Goal: Information Seeking & Learning: Learn about a topic

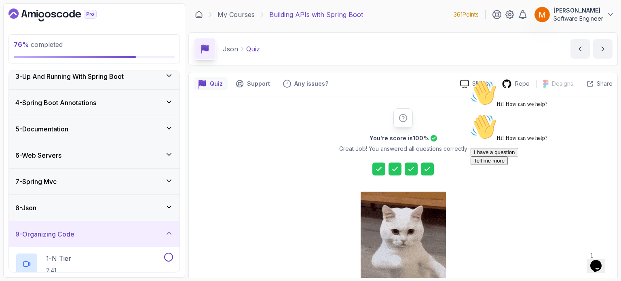
scroll to position [106, 0]
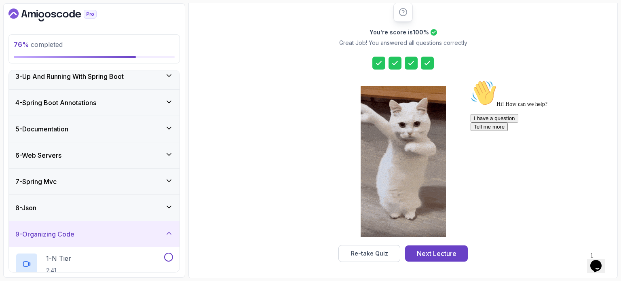
click at [602, 260] on icon "$i18n('chat', 'chat_widget')" at bounding box center [595, 266] width 11 height 12
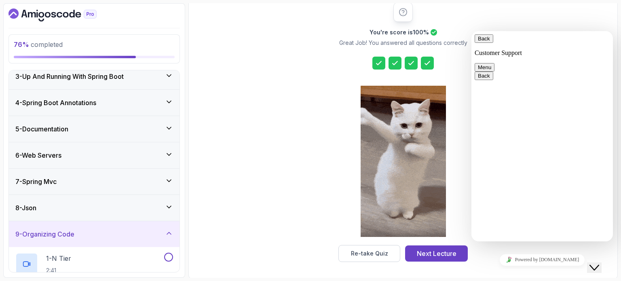
click at [471, 31] on icon "Insert emoji" at bounding box center [471, 31] width 0 height 0
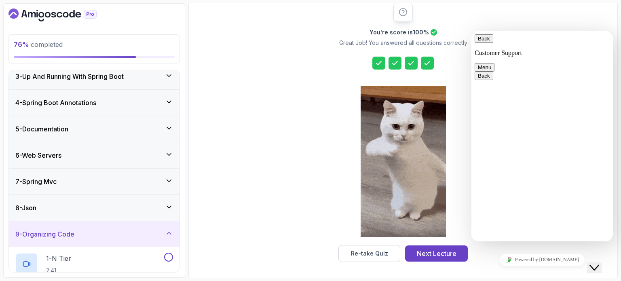
click at [471, 31] on icon "Insert emoji" at bounding box center [471, 31] width 0 height 0
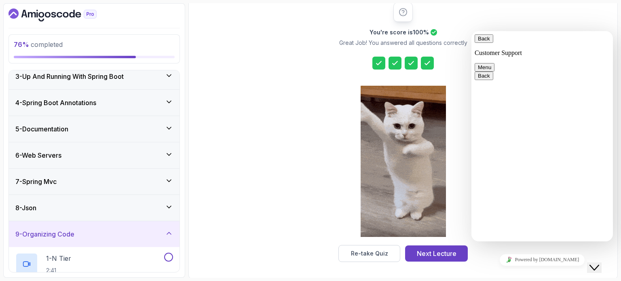
click at [494, 63] on button "Menu" at bounding box center [485, 67] width 20 height 8
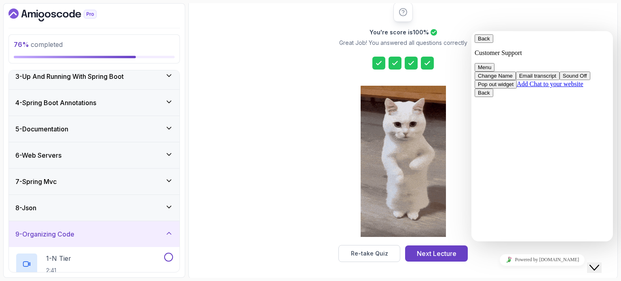
click at [517, 89] on button "Pop out widget" at bounding box center [496, 84] width 42 height 8
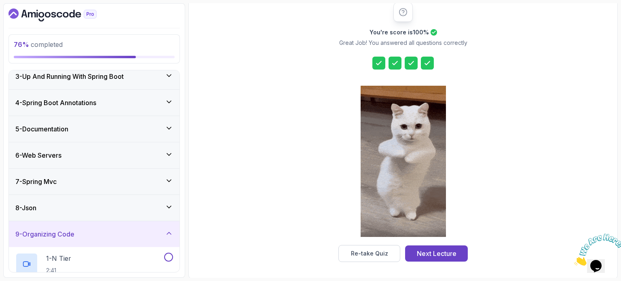
click at [574, 260] on icon "Close" at bounding box center [574, 263] width 0 height 7
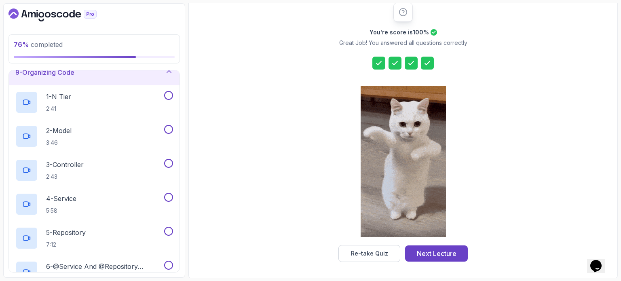
scroll to position [181, 0]
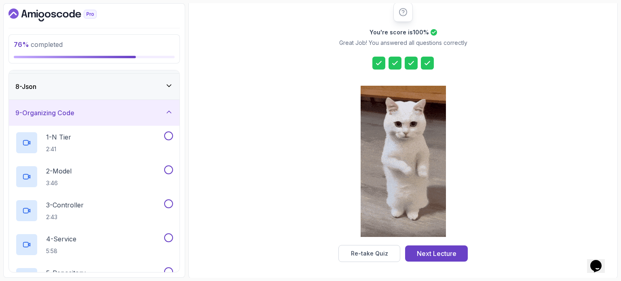
click at [108, 114] on div "9 - Organizing Code" at bounding box center [94, 113] width 158 height 10
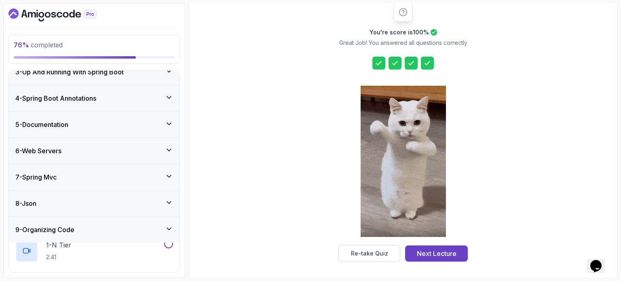
scroll to position [59, 0]
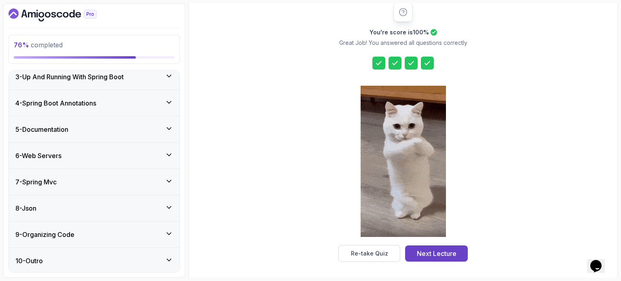
click at [65, 228] on div "9 - Organizing Code" at bounding box center [94, 235] width 171 height 26
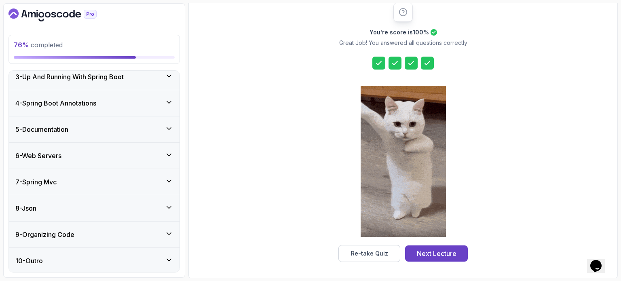
scroll to position [181, 0]
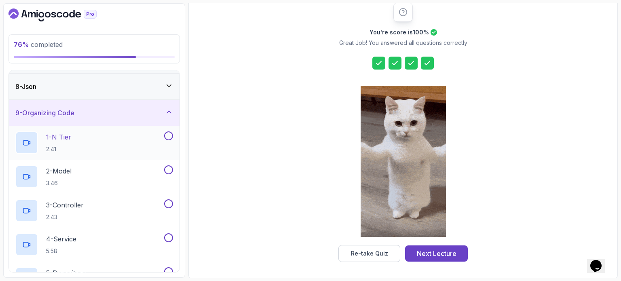
click at [81, 129] on div "1 - N Tier 2:41" at bounding box center [94, 143] width 171 height 34
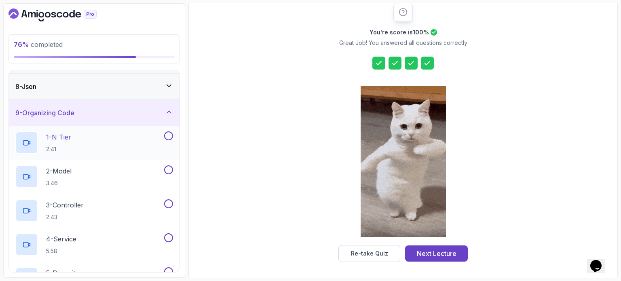
click at [102, 134] on div "1 - N Tier 2:41" at bounding box center [88, 142] width 147 height 23
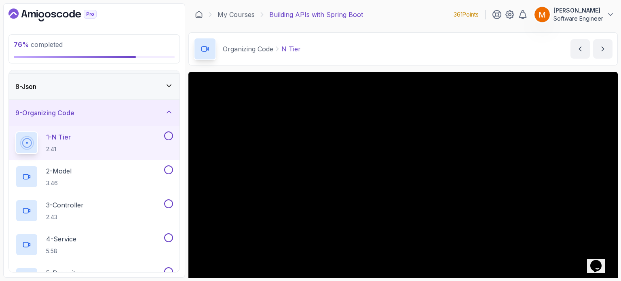
scroll to position [81, 0]
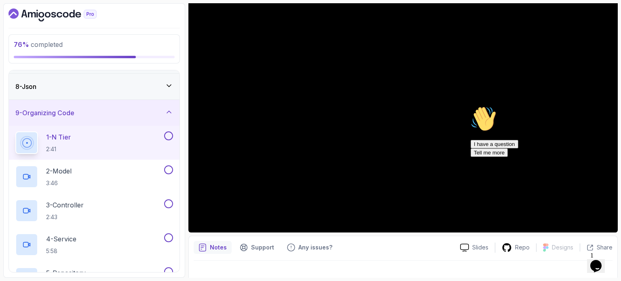
click at [471, 106] on icon "Chat attention grabber" at bounding box center [471, 106] width 0 height 0
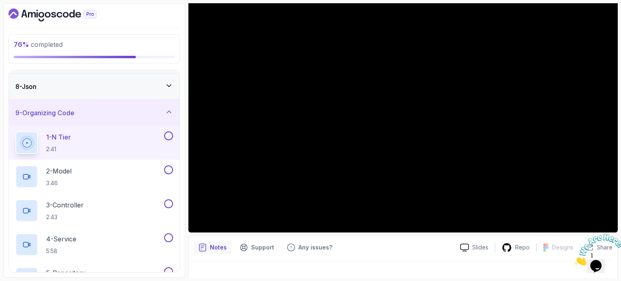
click at [574, 260] on icon "Close" at bounding box center [574, 263] width 0 height 7
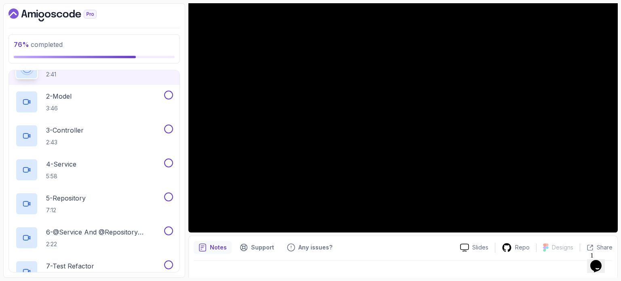
scroll to position [383, 0]
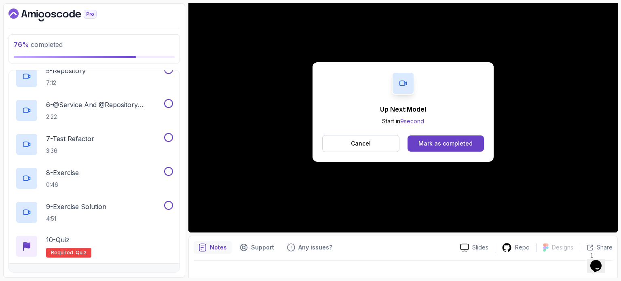
click at [378, 143] on button "Cancel" at bounding box center [360, 143] width 77 height 17
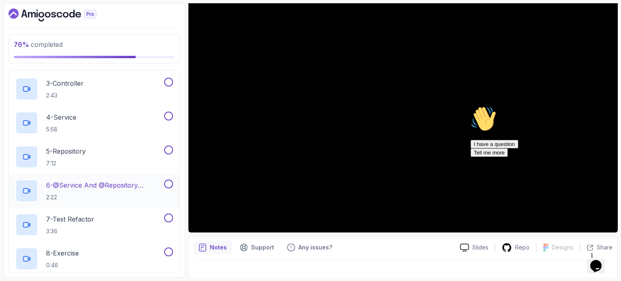
scroll to position [302, 0]
drag, startPoint x: 602, startPoint y: 166, endPoint x: 1069, endPoint y: 269, distance: 478.7
click at [471, 106] on icon "Chat attention grabber" at bounding box center [471, 106] width 0 height 0
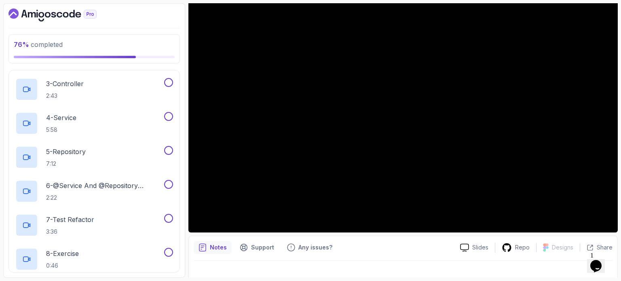
click at [602, 262] on icon "$i18n('chat', 'chat_widget')" at bounding box center [595, 266] width 11 height 12
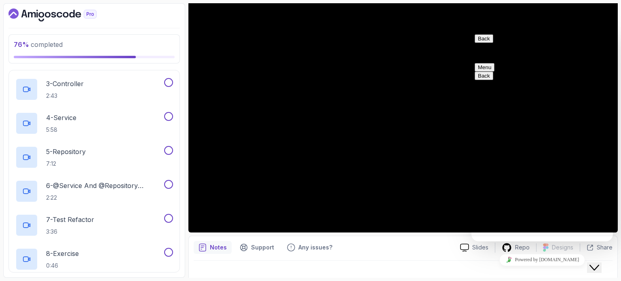
drag, startPoint x: 600, startPoint y: 260, endPoint x: 601, endPoint y: 268, distance: 8.9
drag, startPoint x: 14, startPoint y: 20, endPoint x: 585, endPoint y: 277, distance: 626.7
click at [585, 277] on div at bounding box center [403, 272] width 419 height 23
click at [599, 265] on icon "$i18n('chat', 'chat_widget')" at bounding box center [595, 268] width 10 height 6
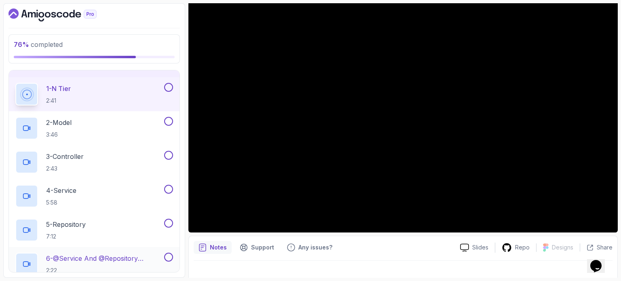
scroll to position [181, 0]
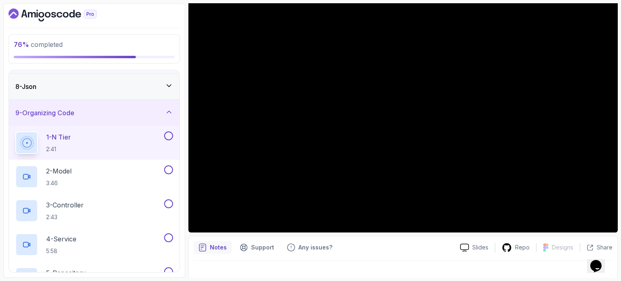
click at [170, 135] on button at bounding box center [168, 135] width 9 height 9
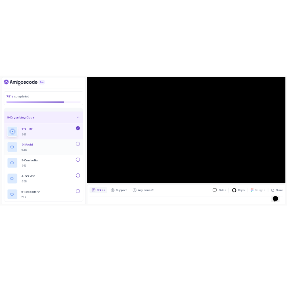
scroll to position [221, 0]
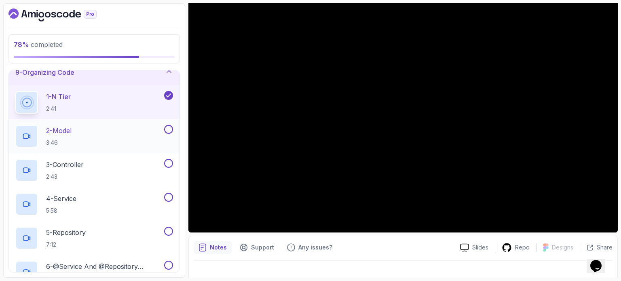
click at [111, 128] on div "2 - Model 3:46" at bounding box center [88, 136] width 147 height 23
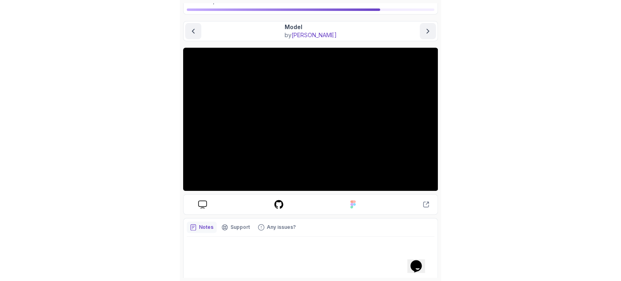
scroll to position [57, 0]
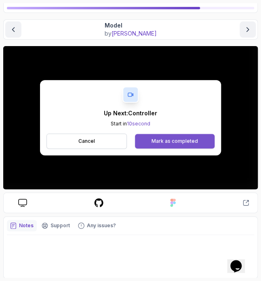
click at [177, 139] on div "Mark as completed" at bounding box center [175, 141] width 46 height 6
click at [168, 140] on div "Mark as completed" at bounding box center [175, 141] width 46 height 6
click at [148, 141] on button "Mark as completed" at bounding box center [175, 141] width 80 height 15
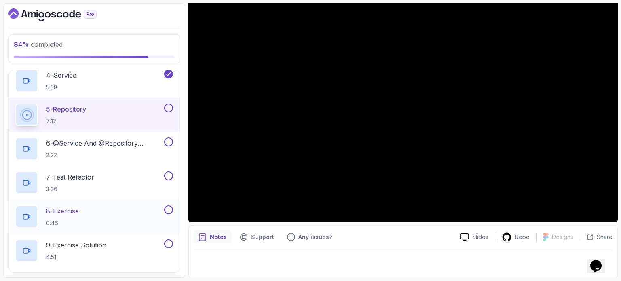
scroll to position [359, 0]
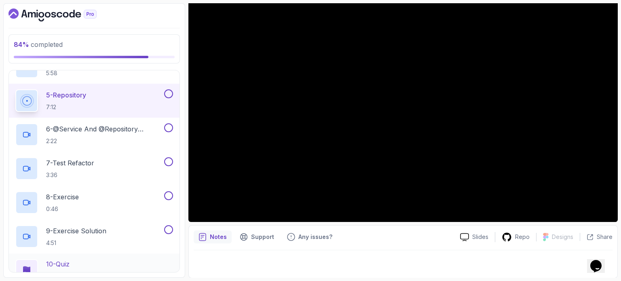
click at [85, 254] on div "10 - Quiz Required- quiz" at bounding box center [94, 271] width 171 height 34
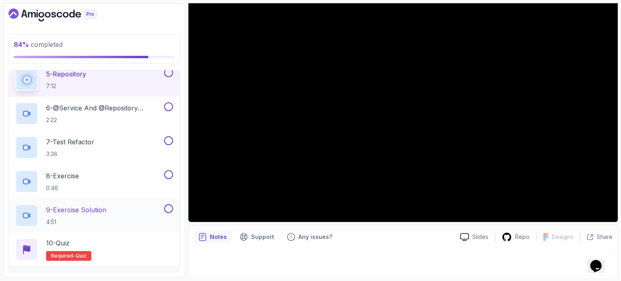
scroll to position [399, 0]
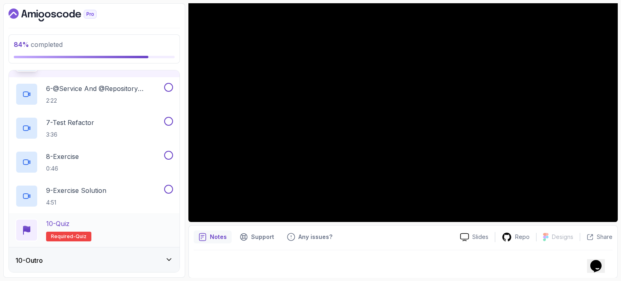
click at [92, 234] on div "10 - Quiz Required- quiz" at bounding box center [94, 230] width 158 height 23
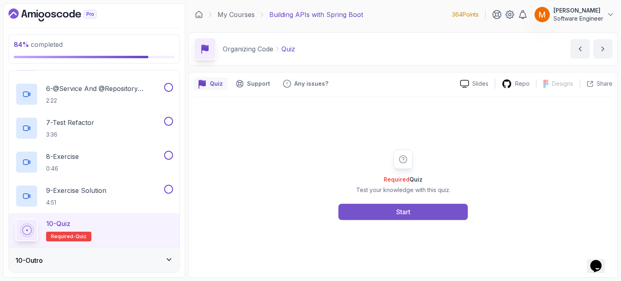
click at [381, 209] on button "Start" at bounding box center [402, 212] width 129 height 16
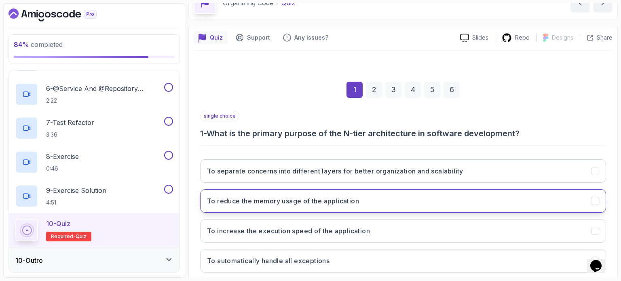
scroll to position [92, 0]
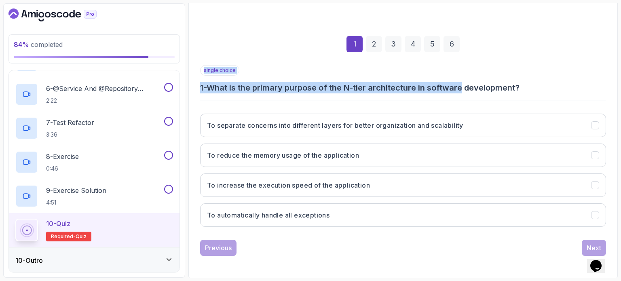
drag, startPoint x: 333, startPoint y: 90, endPoint x: 454, endPoint y: 86, distance: 120.6
click at [467, 80] on div "single choice 1 - What is the primary purpose of the N-tier architecture in sof…" at bounding box center [403, 149] width 406 height 168
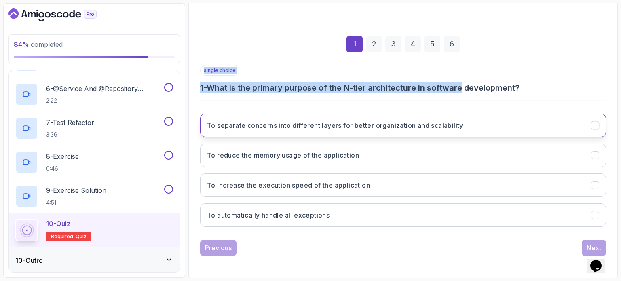
click at [331, 120] on h3 "To separate concerns into different layers for better organization and scalabil…" at bounding box center [335, 125] width 256 height 10
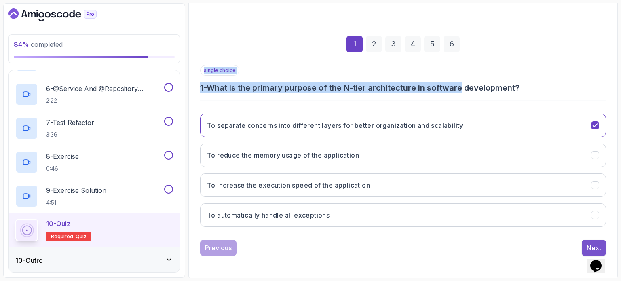
click at [587, 243] on div "Next" at bounding box center [594, 248] width 15 height 10
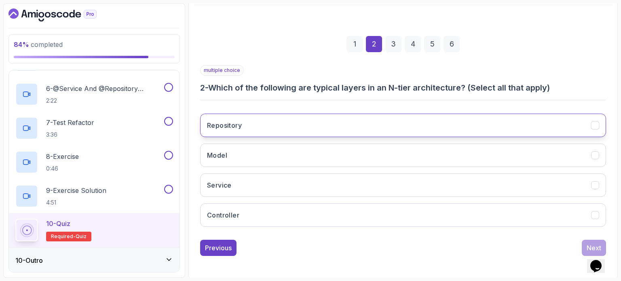
click at [272, 131] on button "Repository" at bounding box center [403, 125] width 406 height 23
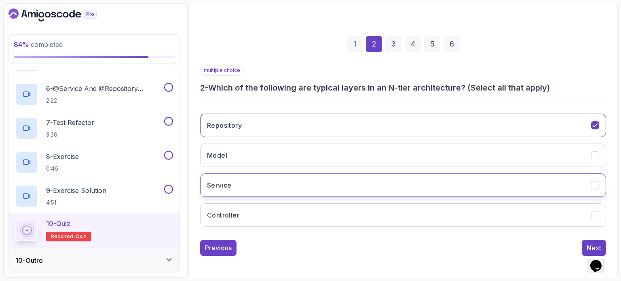
click at [261, 186] on button "Service" at bounding box center [403, 184] width 406 height 23
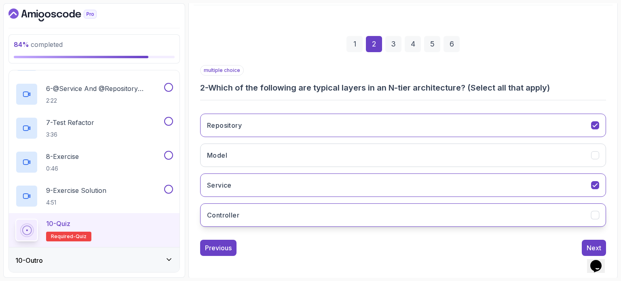
click at [266, 204] on button "Controller" at bounding box center [403, 214] width 406 height 23
click at [586, 245] on button "Next" at bounding box center [594, 248] width 24 height 16
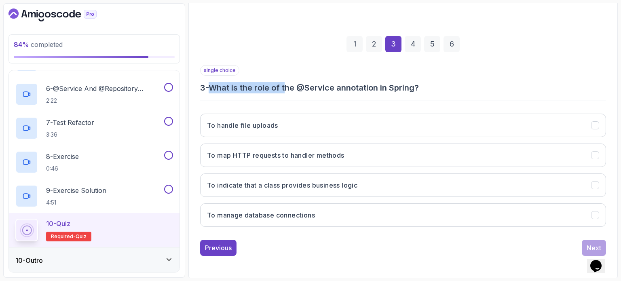
drag, startPoint x: 213, startPoint y: 87, endPoint x: 306, endPoint y: 82, distance: 93.1
click at [301, 82] on h3 "3 - What is the role of the @Service annotation in Spring?" at bounding box center [403, 87] width 406 height 11
click at [326, 82] on h3 "3 - What is the role of the @Service annotation in Spring?" at bounding box center [403, 87] width 406 height 11
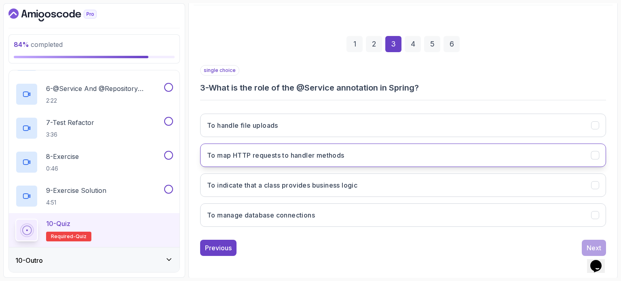
click at [292, 157] on h3 "To map HTTP requests to handler methods" at bounding box center [275, 155] width 137 height 10
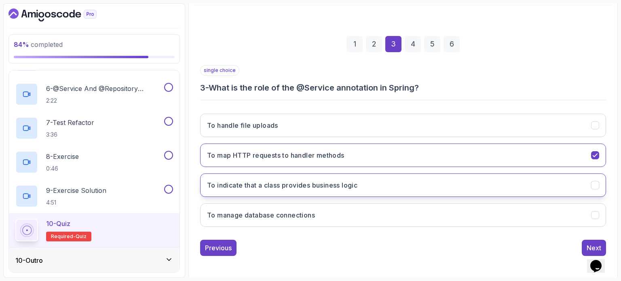
click at [382, 190] on button "To indicate that a class provides business logic" at bounding box center [403, 184] width 406 height 23
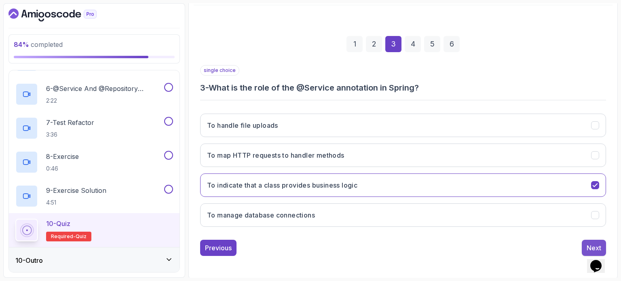
click at [596, 243] on div "Next" at bounding box center [594, 248] width 15 height 10
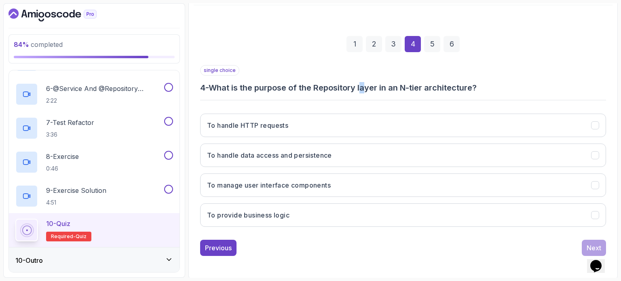
click at [371, 93] on div "single choice 4 - What is the purpose of the Repository layer in an N-tier arch…" at bounding box center [403, 149] width 406 height 168
click at [338, 93] on h3 "4 - What is the purpose of the Repository layer in an N-tier architecture?" at bounding box center [403, 87] width 406 height 11
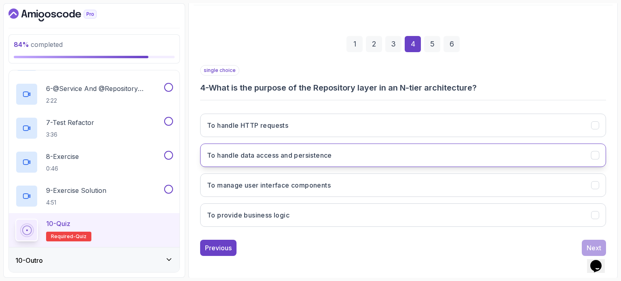
click at [314, 158] on h3 "To handle data access and persistence" at bounding box center [269, 155] width 125 height 10
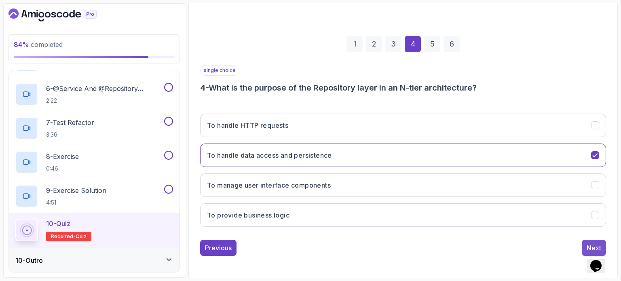
click at [593, 243] on div "Next" at bounding box center [594, 248] width 15 height 10
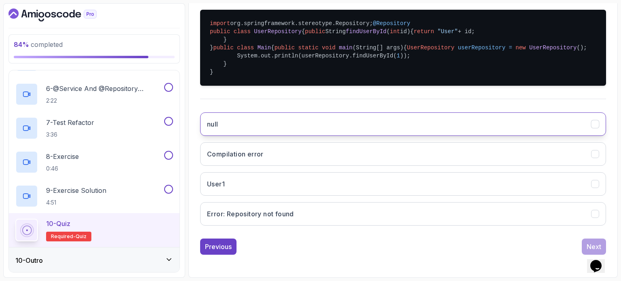
scroll to position [252, 0]
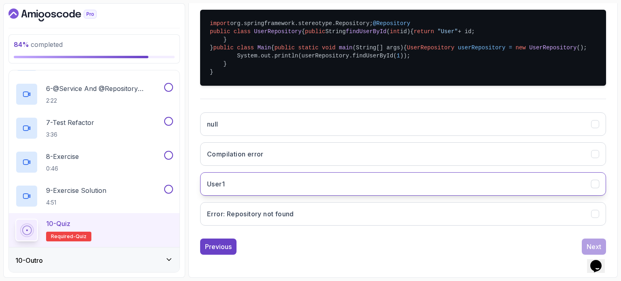
click at [320, 188] on button "User1" at bounding box center [403, 183] width 406 height 23
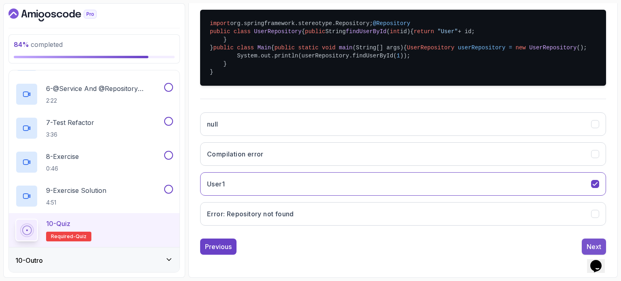
click at [583, 243] on button "Next" at bounding box center [594, 247] width 24 height 16
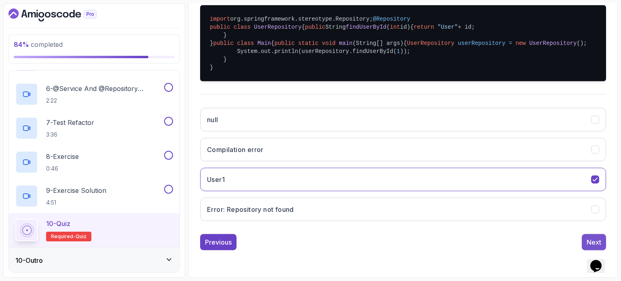
scroll to position [92, 0]
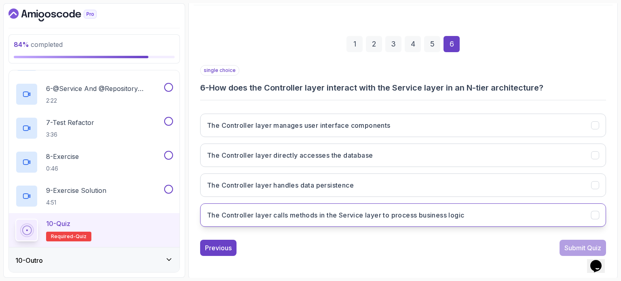
click at [333, 216] on h3 "The Controller layer calls methods in the Service layer to process business log…" at bounding box center [335, 215] width 257 height 10
click at [569, 247] on div "Submit Quiz" at bounding box center [582, 248] width 37 height 10
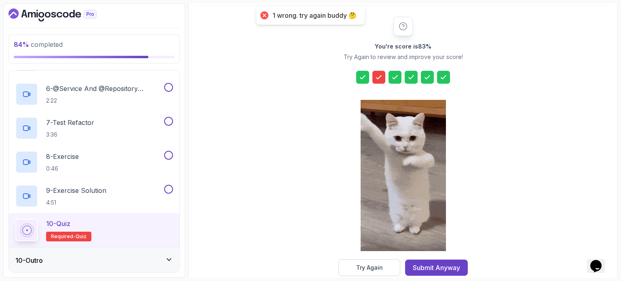
click at [380, 76] on icon at bounding box center [379, 77] width 8 height 8
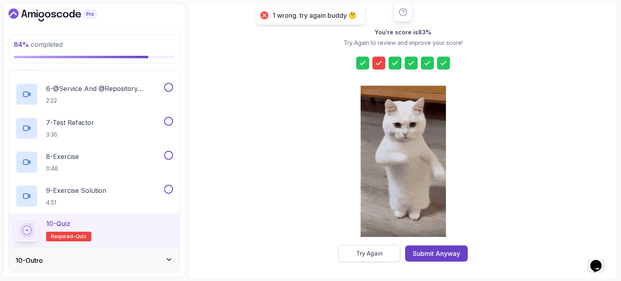
click at [386, 253] on button "Try Again" at bounding box center [369, 253] width 62 height 17
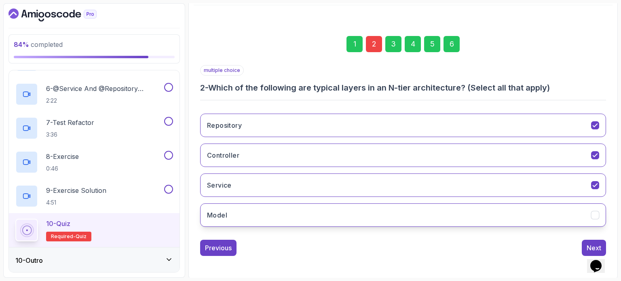
click at [336, 208] on button "Model" at bounding box center [403, 214] width 406 height 23
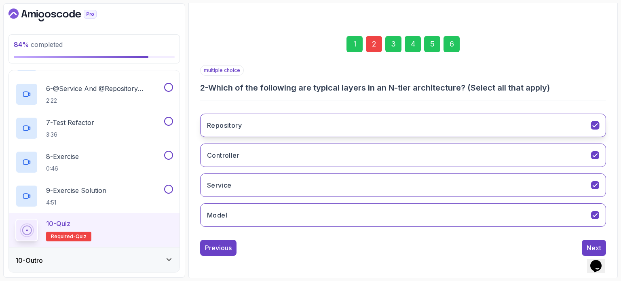
click at [353, 129] on button "Repository" at bounding box center [403, 125] width 406 height 23
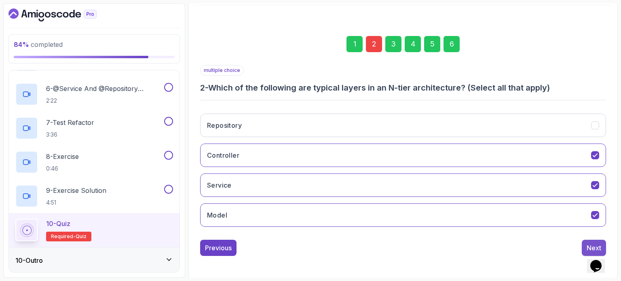
click at [590, 240] on button "Next" at bounding box center [594, 248] width 24 height 16
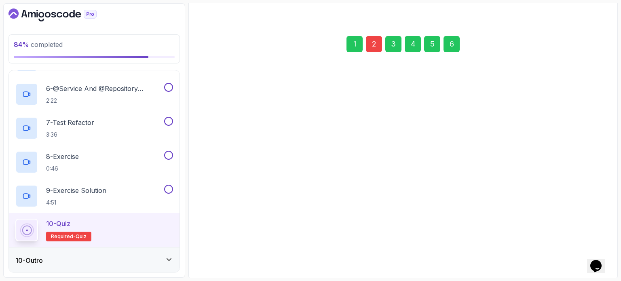
click at [589, 243] on div "Next" at bounding box center [594, 248] width 15 height 10
click at [589, 244] on div "Next" at bounding box center [594, 248] width 15 height 10
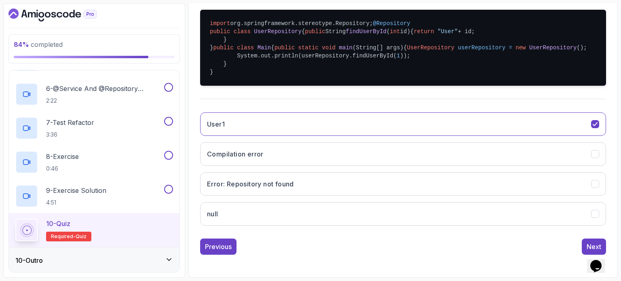
scroll to position [252, 0]
click at [595, 246] on div "Next" at bounding box center [594, 247] width 15 height 10
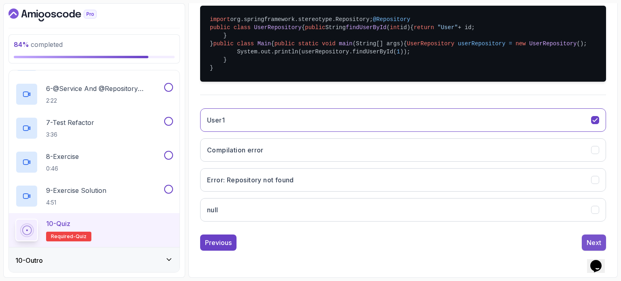
scroll to position [92, 0]
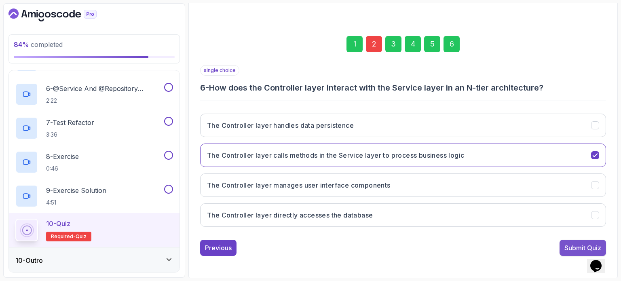
click at [565, 243] on div "Submit Quiz" at bounding box center [582, 248] width 37 height 10
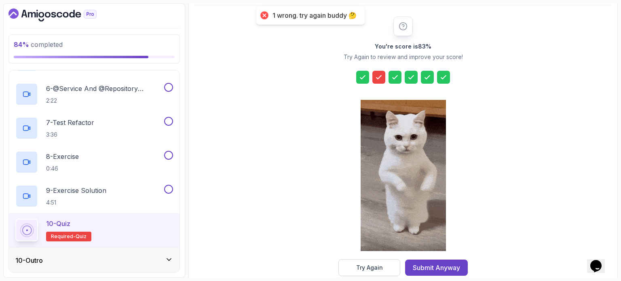
click at [377, 74] on icon at bounding box center [379, 77] width 8 height 8
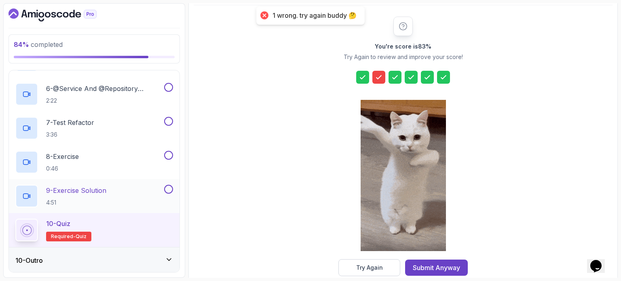
click at [67, 191] on p "9 - Exercise Solution" at bounding box center [76, 191] width 60 height 10
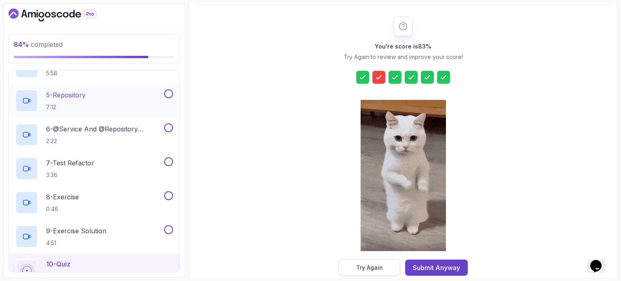
scroll to position [318, 0]
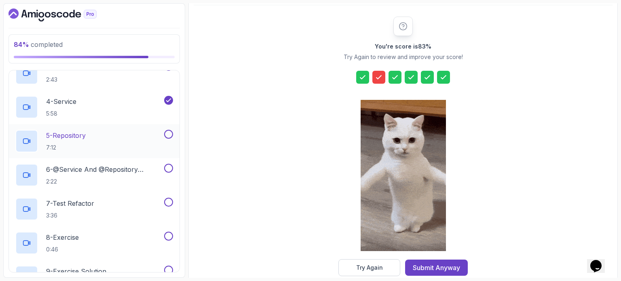
click at [106, 142] on div "5 - Repository 7:12" at bounding box center [88, 141] width 147 height 23
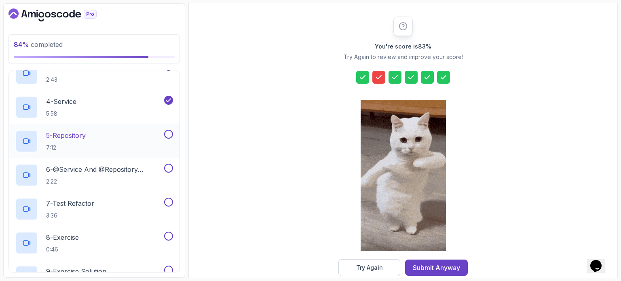
click at [162, 139] on div "5 - Repository 7:12" at bounding box center [88, 141] width 147 height 23
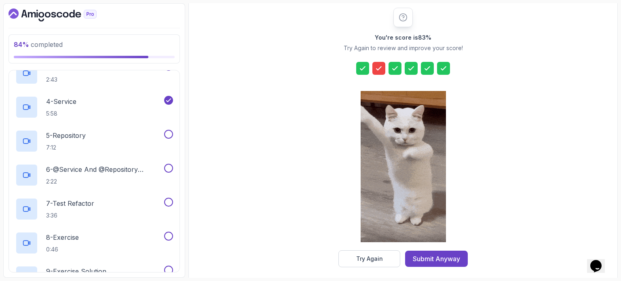
scroll to position [106, 0]
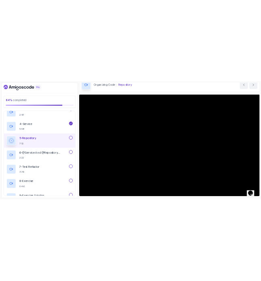
scroll to position [81, 0]
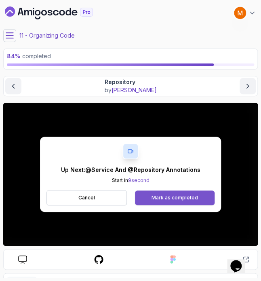
click at [152, 197] on div "Mark as completed" at bounding box center [175, 197] width 46 height 6
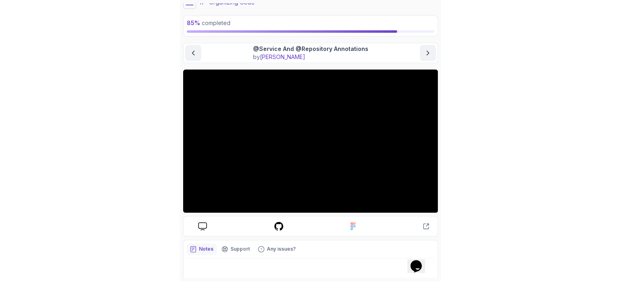
scroll to position [40, 0]
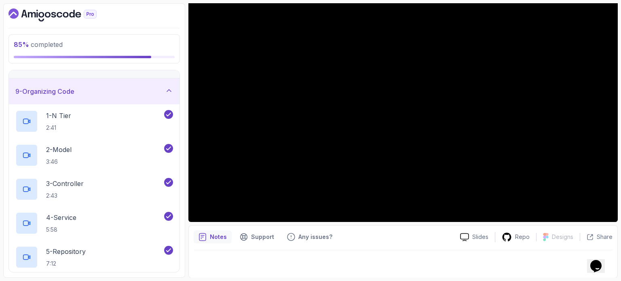
scroll to position [399, 0]
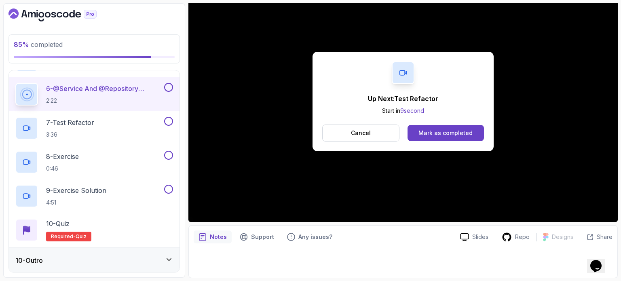
click at [171, 86] on button at bounding box center [168, 87] width 9 height 9
click at [109, 120] on div "7 - Test Refactor 3:36" at bounding box center [88, 128] width 147 height 23
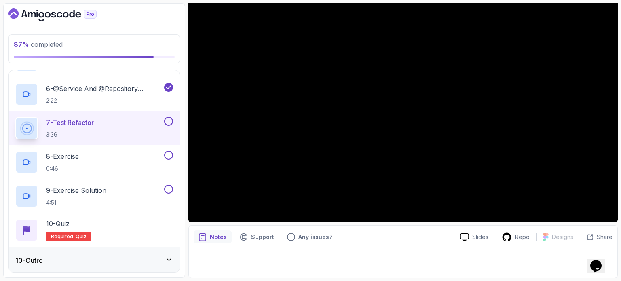
click at [168, 120] on button at bounding box center [168, 121] width 9 height 9
click at [118, 158] on div "8 - Exercise 0:46" at bounding box center [88, 162] width 147 height 23
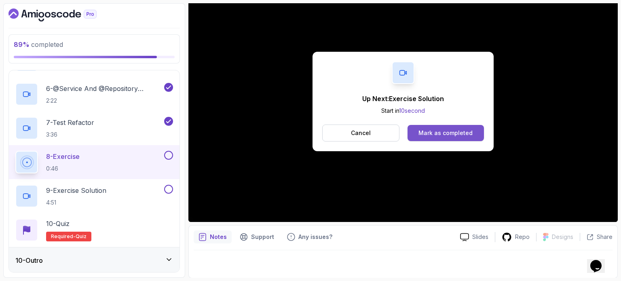
click at [443, 132] on div "Mark as completed" at bounding box center [445, 133] width 54 height 8
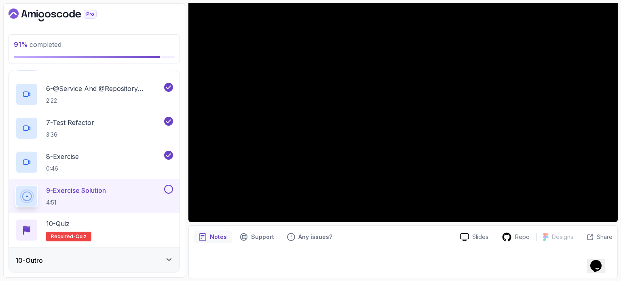
click at [169, 188] on button at bounding box center [168, 189] width 9 height 9
click at [157, 250] on div "10 - Outro" at bounding box center [94, 260] width 171 height 26
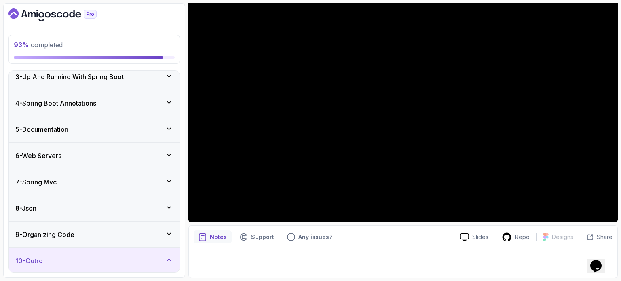
scroll to position [161, 0]
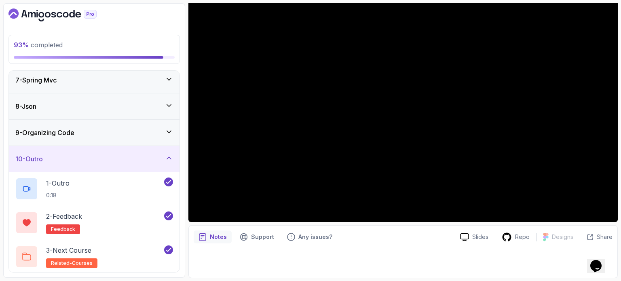
click at [127, 140] on div "9 - Organizing Code" at bounding box center [94, 133] width 171 height 26
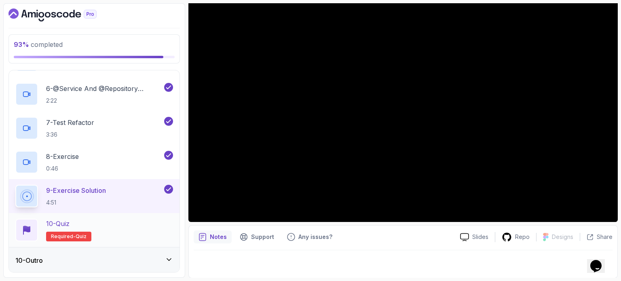
scroll to position [399, 0]
click at [121, 231] on div "10 - Quiz Required- quiz" at bounding box center [94, 230] width 158 height 23
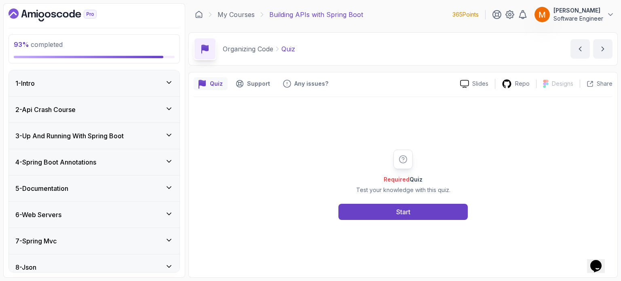
click at [65, 89] on div "1 - Intro" at bounding box center [94, 83] width 171 height 26
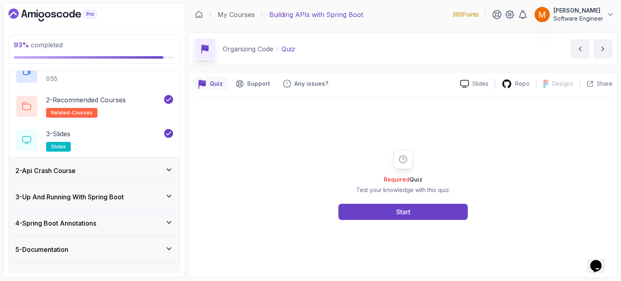
click at [84, 171] on div "2 - Api Crash Course" at bounding box center [94, 171] width 158 height 10
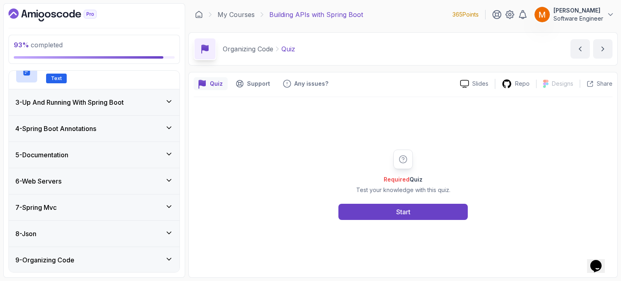
click at [68, 108] on div "3 - Up And Running With Spring Boot" at bounding box center [94, 102] width 171 height 26
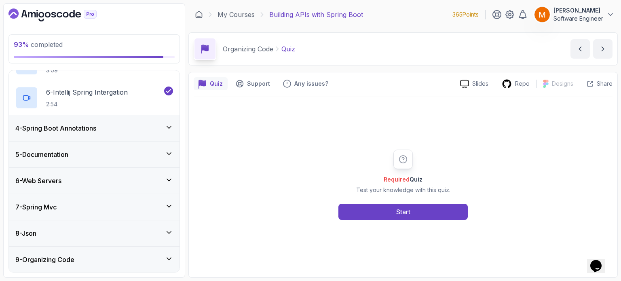
click at [69, 128] on h3 "4 - Spring Boot Annotations" at bounding box center [55, 128] width 81 height 10
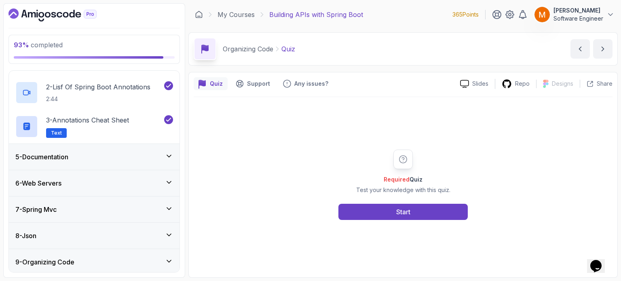
click at [82, 163] on div "5 - Documentation" at bounding box center [94, 157] width 171 height 26
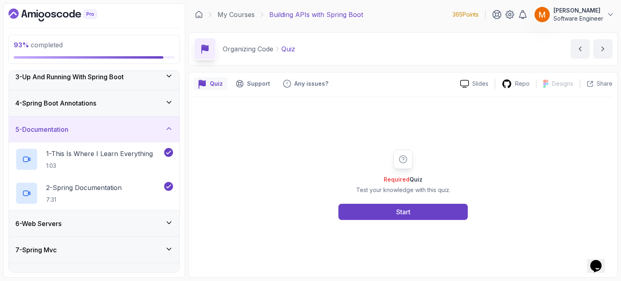
scroll to position [127, 0]
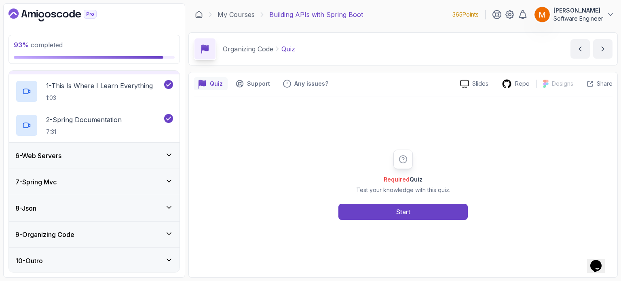
click at [82, 163] on div "6 - Web Servers" at bounding box center [94, 156] width 171 height 26
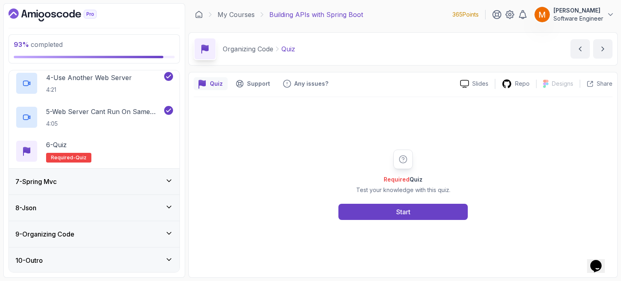
click at [99, 177] on div "7 - Spring Mvc" at bounding box center [94, 182] width 158 height 10
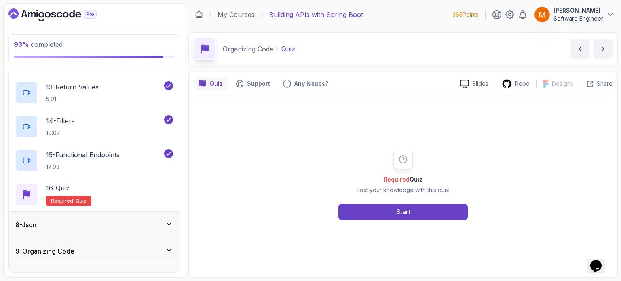
click at [102, 225] on div "8 - Json" at bounding box center [94, 225] width 158 height 10
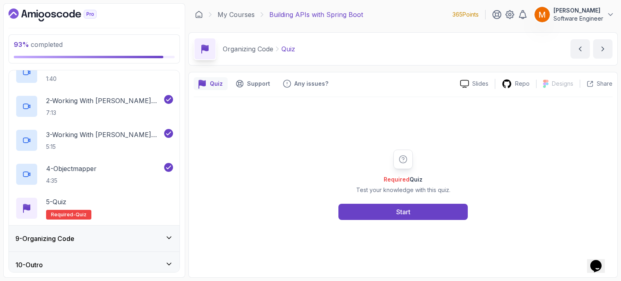
scroll to position [229, 0]
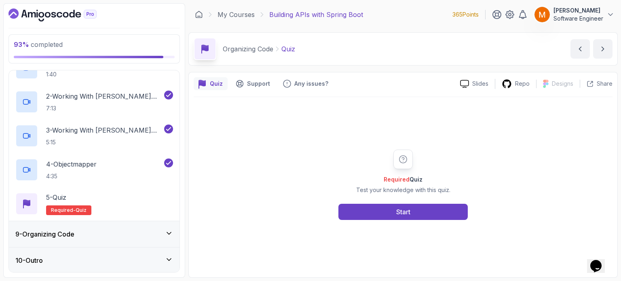
click at [86, 236] on div "9 - Organizing Code" at bounding box center [94, 234] width 158 height 10
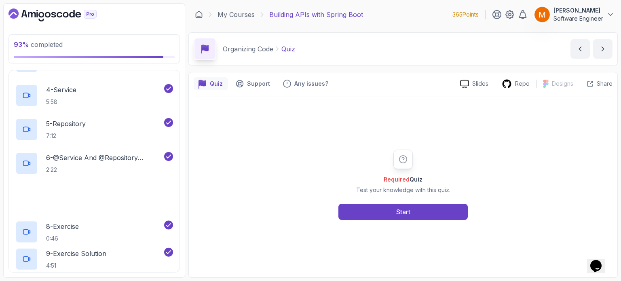
scroll to position [399, 0]
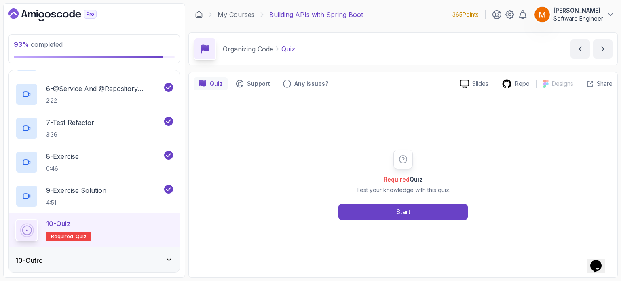
click at [97, 262] on div "10 - Outro" at bounding box center [94, 261] width 158 height 10
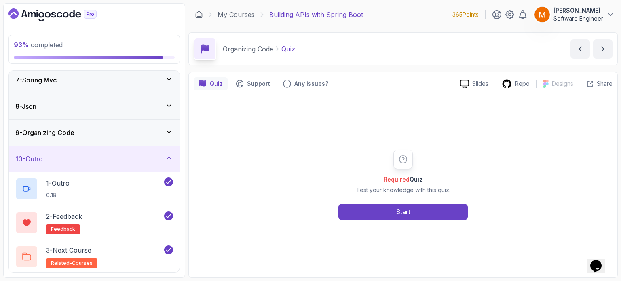
scroll to position [125, 0]
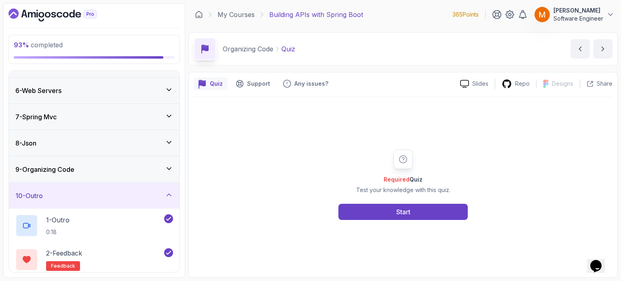
click at [86, 160] on div "9 - Organizing Code" at bounding box center [94, 169] width 171 height 26
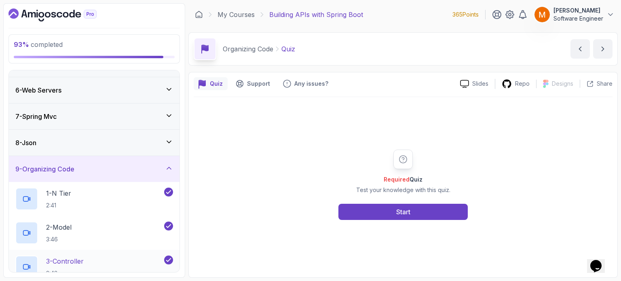
scroll to position [399, 0]
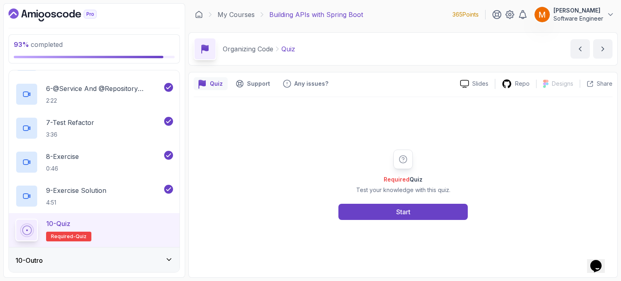
click at [82, 224] on div "10 - Quiz" at bounding box center [68, 224] width 45 height 10
click at [413, 219] on button "Start" at bounding box center [402, 212] width 129 height 16
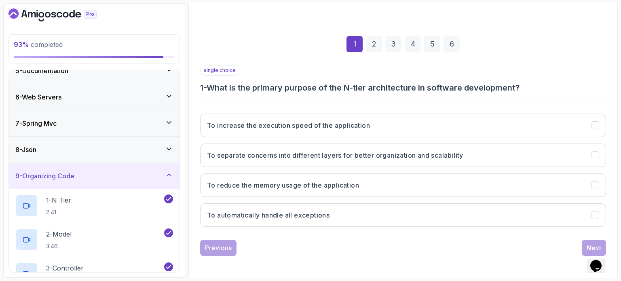
scroll to position [0, 0]
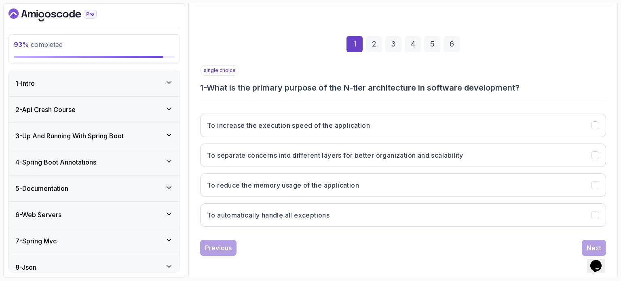
click at [37, 114] on div "2 - Api Crash Course" at bounding box center [94, 110] width 171 height 26
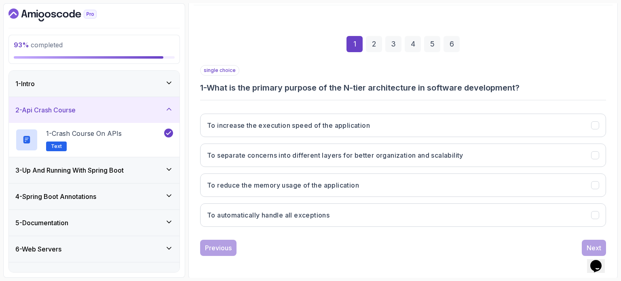
click at [50, 172] on h3 "3 - Up And Running With Spring Boot" at bounding box center [69, 170] width 108 height 10
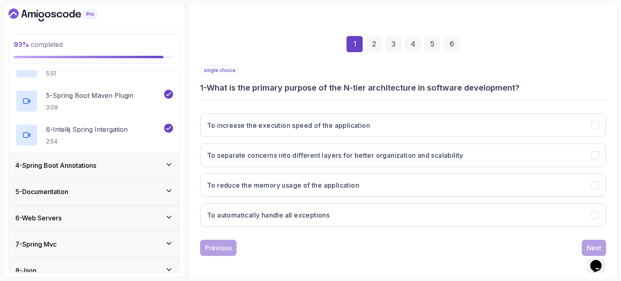
scroll to position [208, 0]
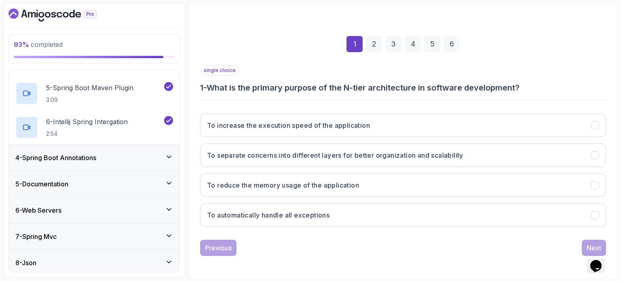
click at [53, 167] on div "4 - Spring Boot Annotations" at bounding box center [94, 158] width 171 height 26
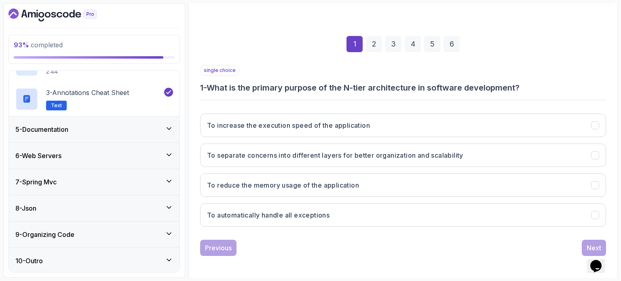
click at [56, 141] on div "5 - Documentation" at bounding box center [94, 129] width 171 height 26
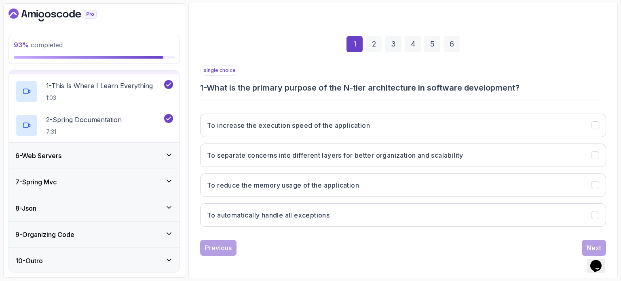
click at [55, 154] on h3 "6 - Web Servers" at bounding box center [38, 156] width 46 height 10
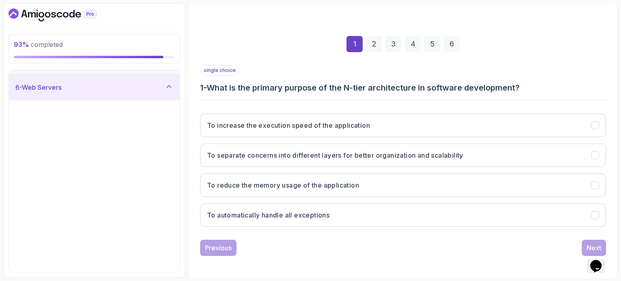
scroll to position [263, 0]
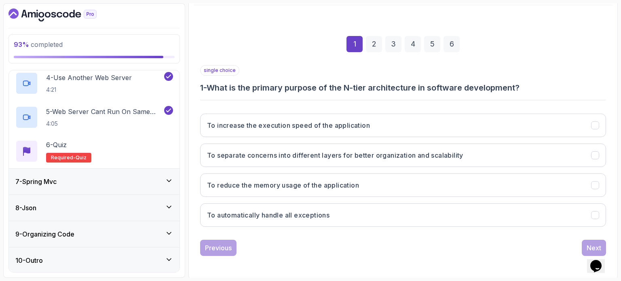
click at [55, 154] on span "Required-" at bounding box center [63, 157] width 25 height 6
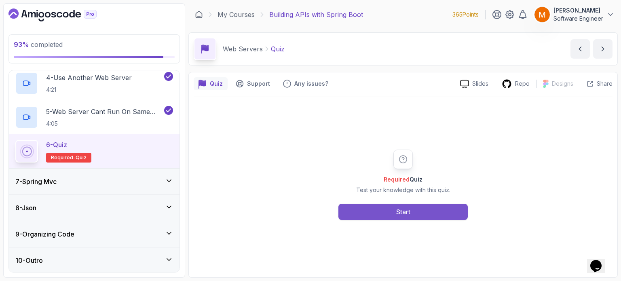
click at [402, 208] on div "Start" at bounding box center [403, 212] width 14 height 10
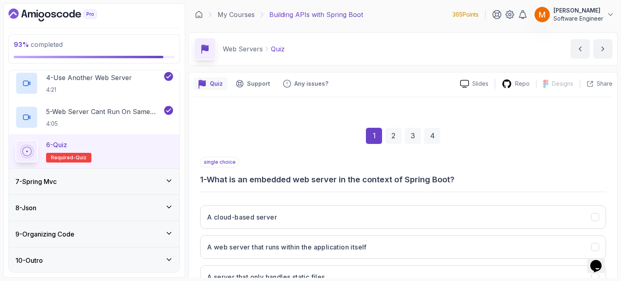
scroll to position [92, 0]
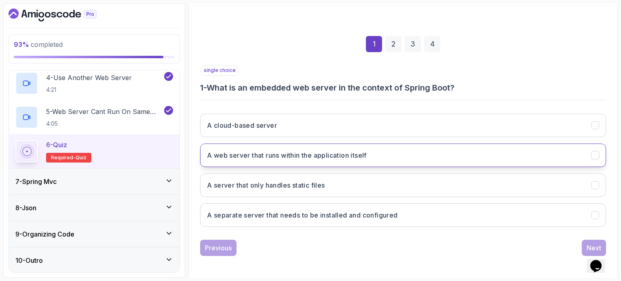
click at [342, 158] on h3 "A web server that runs within the application itself" at bounding box center [287, 155] width 160 height 10
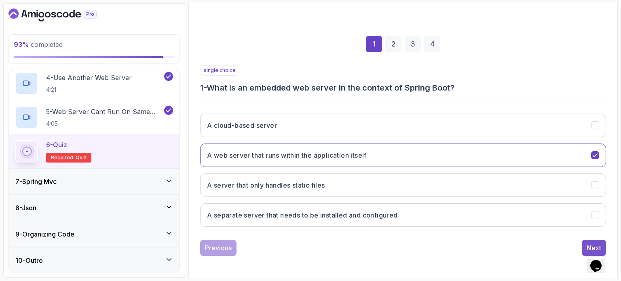
click at [592, 243] on div "Next" at bounding box center [594, 248] width 15 height 10
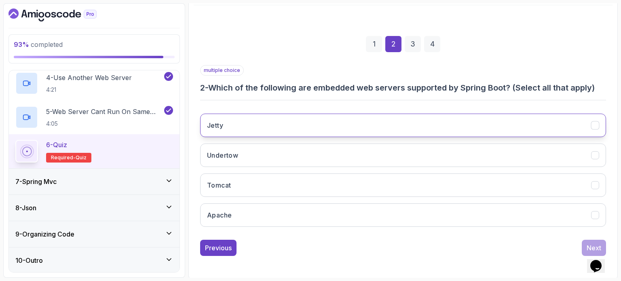
click at [286, 131] on button "Jetty" at bounding box center [403, 125] width 406 height 23
click at [295, 132] on button "Jetty" at bounding box center [403, 125] width 406 height 23
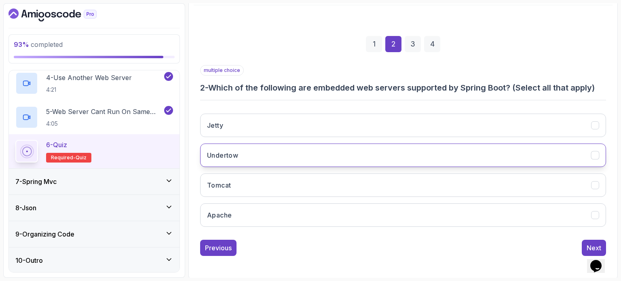
click at [291, 151] on button "Undertow" at bounding box center [403, 155] width 406 height 23
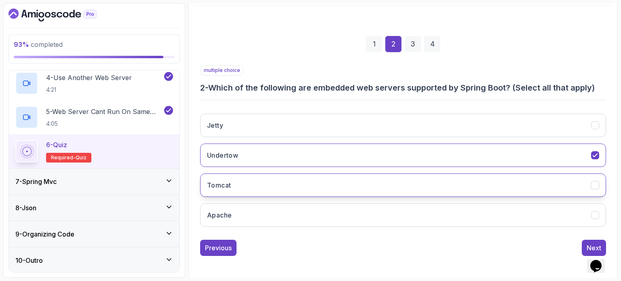
click at [282, 184] on button "Tomcat" at bounding box center [403, 184] width 406 height 23
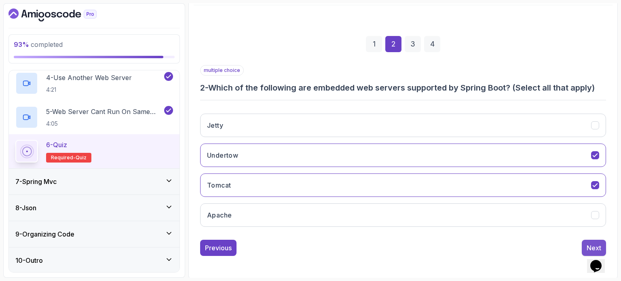
click at [588, 247] on div "Next" at bounding box center [594, 248] width 15 height 10
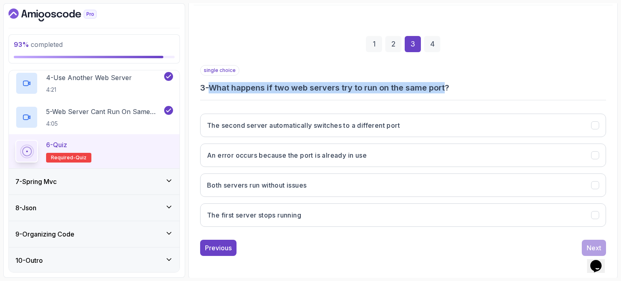
drag, startPoint x: 213, startPoint y: 89, endPoint x: 448, endPoint y: 87, distance: 235.7
click at [448, 87] on h3 "3 - What happens if two web servers try to run on the same port?" at bounding box center [403, 87] width 406 height 11
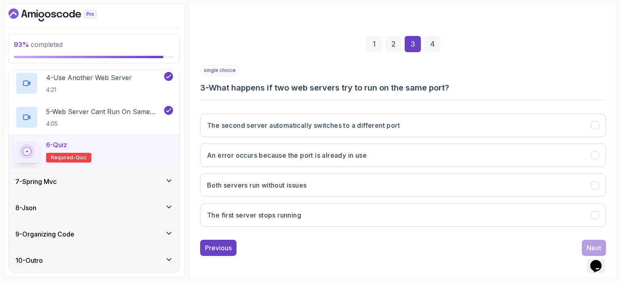
click at [345, 100] on hr at bounding box center [403, 100] width 406 height 1
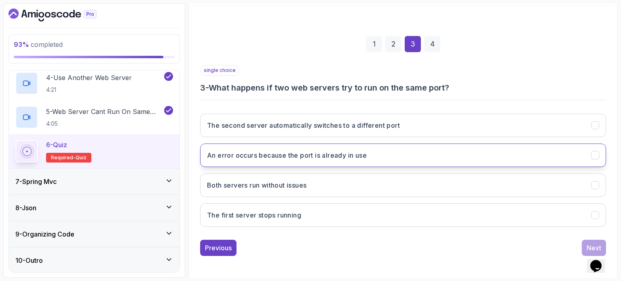
click at [301, 155] on h3 "An error occurs because the port is already in use" at bounding box center [287, 155] width 160 height 10
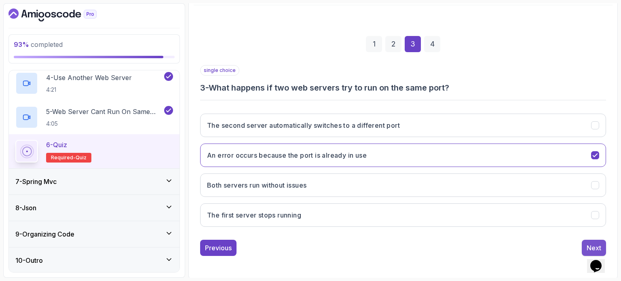
click at [590, 241] on button "Next" at bounding box center [594, 248] width 24 height 16
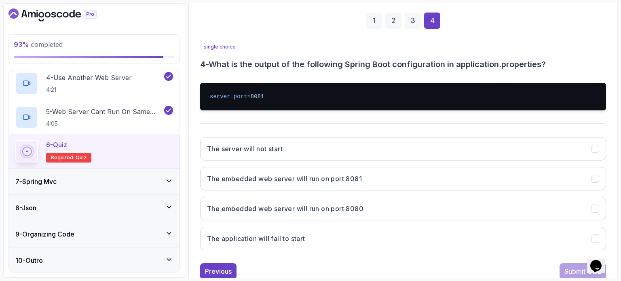
scroll to position [139, 0]
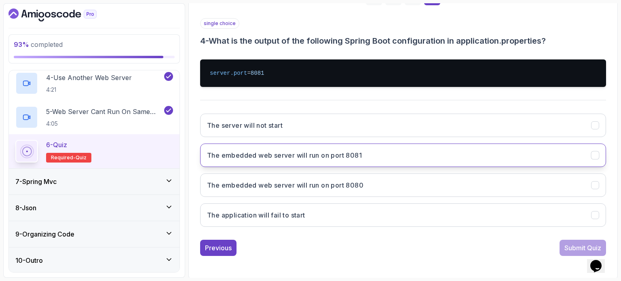
click at [340, 154] on h3 "The embedded web server will run on port 8081" at bounding box center [284, 155] width 155 height 10
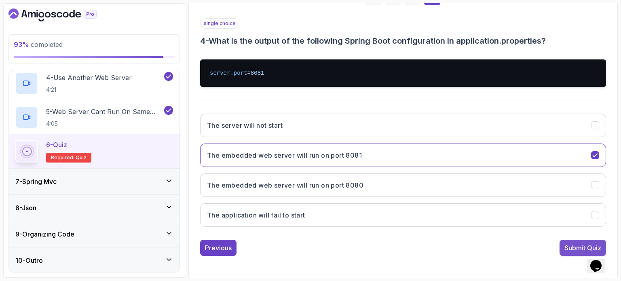
click at [569, 249] on div "Submit Quiz" at bounding box center [582, 248] width 37 height 10
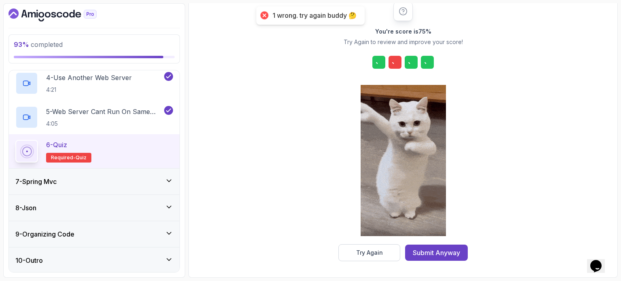
scroll to position [106, 0]
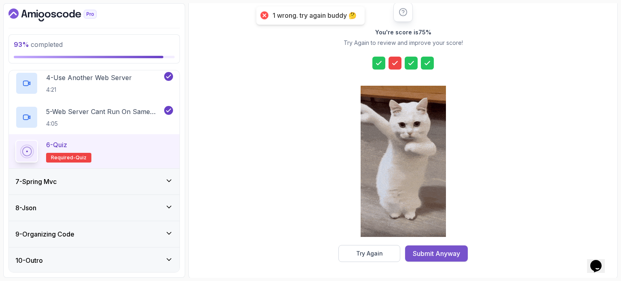
click at [436, 254] on div "Submit Anyway" at bounding box center [436, 254] width 47 height 10
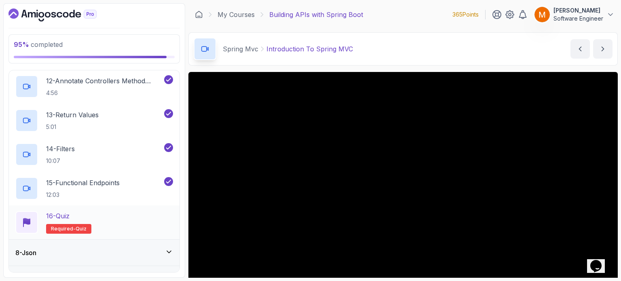
scroll to position [603, 0]
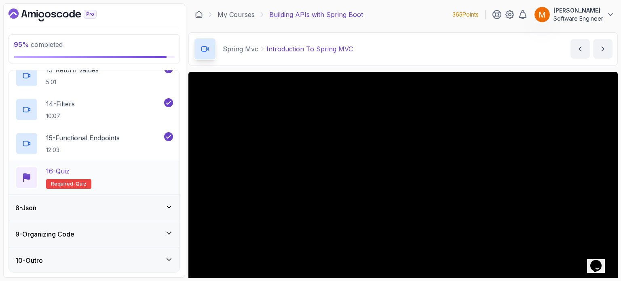
click at [110, 184] on div "16 - Quiz Required- quiz" at bounding box center [94, 177] width 158 height 23
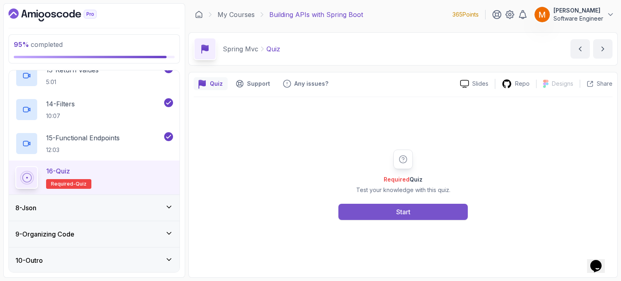
click at [370, 213] on button "Start" at bounding box center [402, 212] width 129 height 16
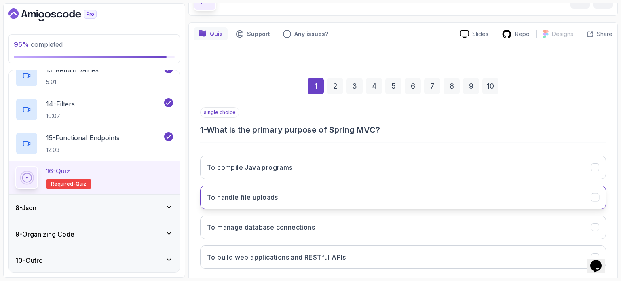
scroll to position [92, 0]
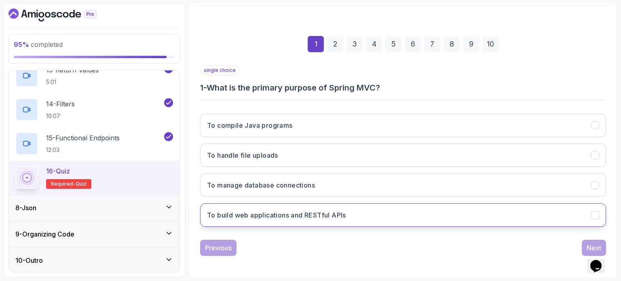
click at [308, 212] on h3 "To build web applications and RESTful APIs" at bounding box center [276, 215] width 139 height 10
click at [598, 246] on div "Next" at bounding box center [594, 248] width 15 height 10
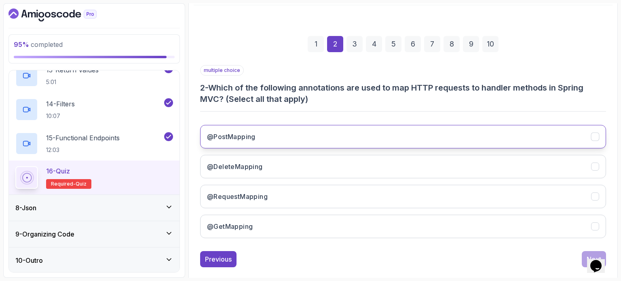
click at [263, 134] on button "@PostMapping" at bounding box center [403, 136] width 406 height 23
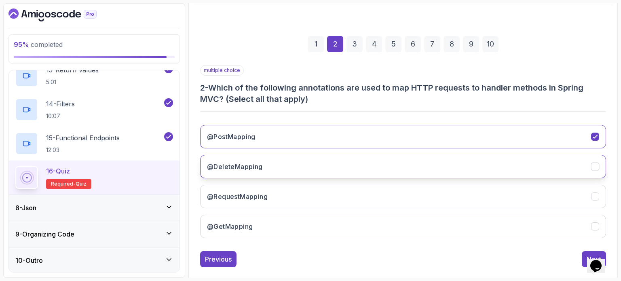
click at [266, 163] on button "@DeleteMapping" at bounding box center [403, 166] width 406 height 23
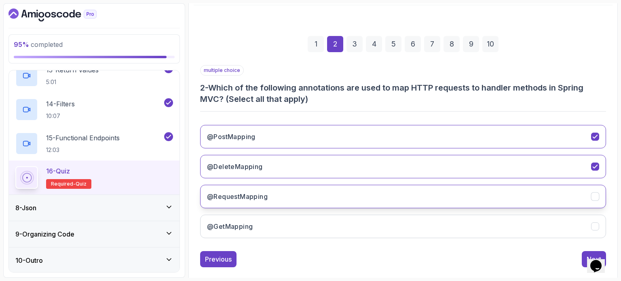
click at [265, 205] on button "@RequestMapping" at bounding box center [403, 196] width 406 height 23
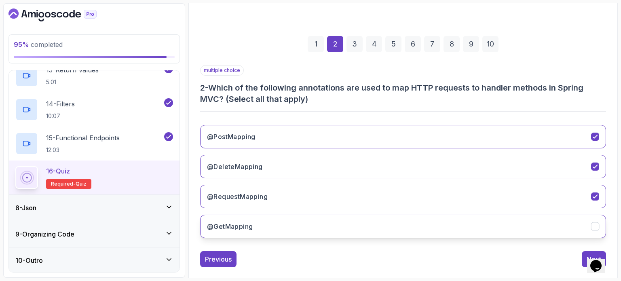
click at [278, 227] on button "@GetMapping" at bounding box center [403, 226] width 406 height 23
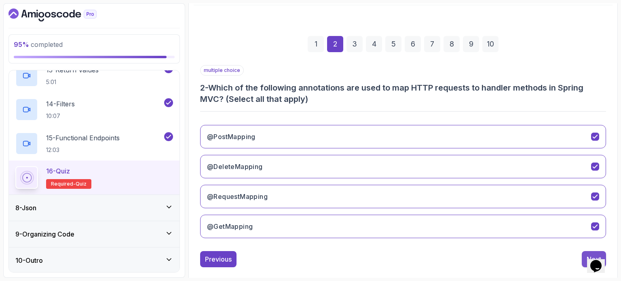
click at [582, 252] on button "Next" at bounding box center [594, 259] width 24 height 16
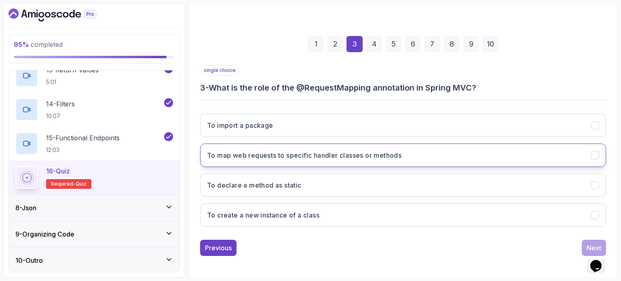
click at [307, 149] on button "To map web requests to specific handler classes or methods" at bounding box center [403, 155] width 406 height 23
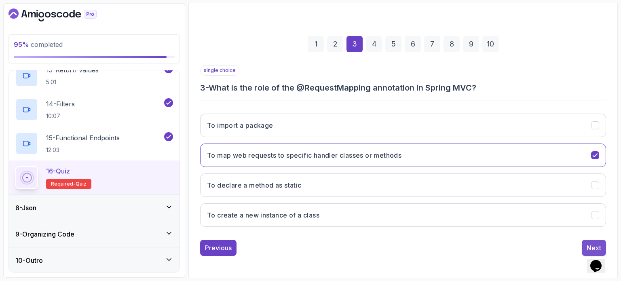
click at [590, 243] on div "Next" at bounding box center [594, 248] width 15 height 10
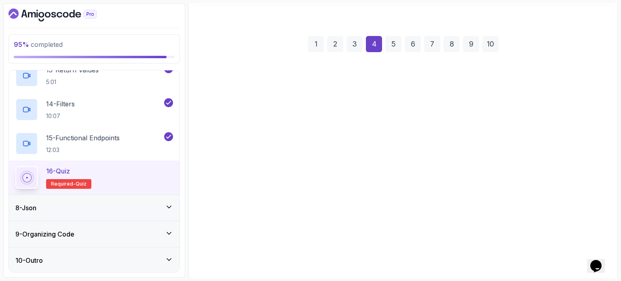
click at [249, 159] on button "Using the @RequestBody annotation" at bounding box center [403, 155] width 406 height 23
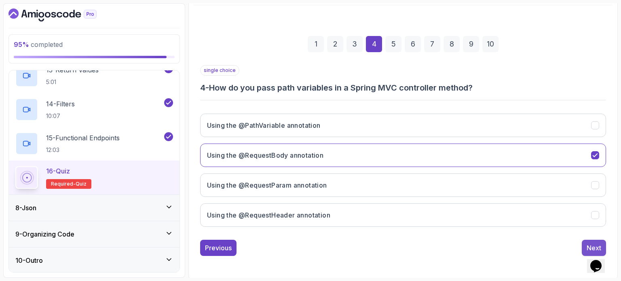
click at [589, 247] on div "Next" at bounding box center [594, 248] width 15 height 10
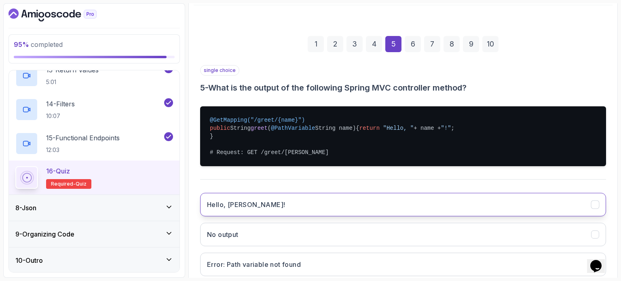
click at [282, 216] on button "Hello, [PERSON_NAME]!" at bounding box center [403, 204] width 406 height 23
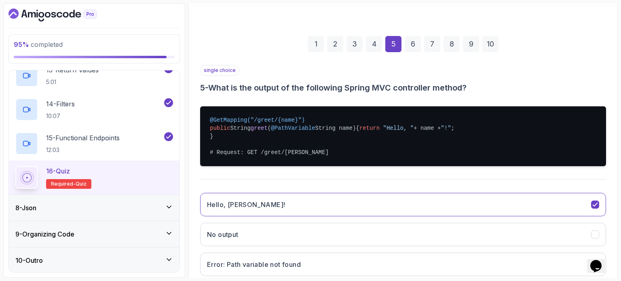
scroll to position [179, 0]
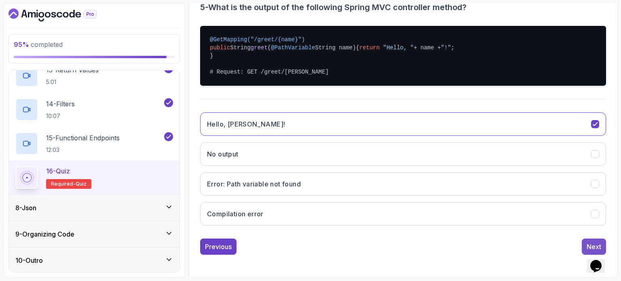
click at [586, 243] on button "Next" at bounding box center [594, 247] width 24 height 16
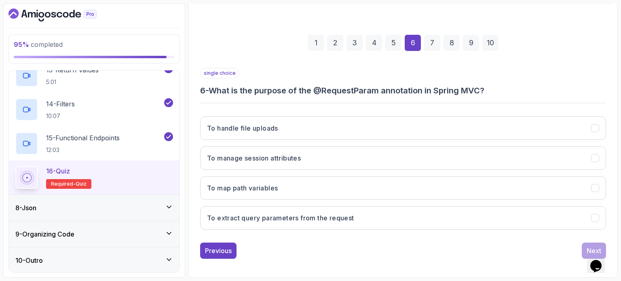
scroll to position [92, 0]
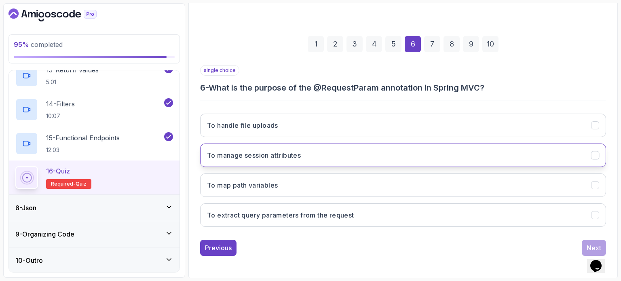
click at [296, 150] on h3 "To manage session attributes" at bounding box center [254, 155] width 94 height 10
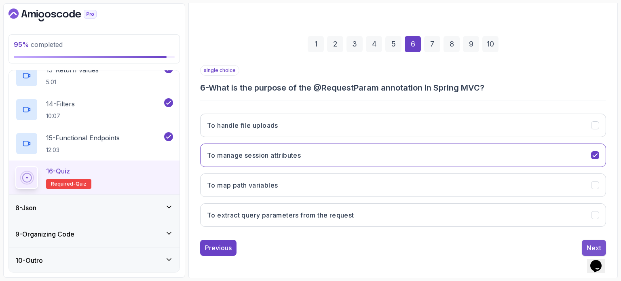
click at [587, 240] on button "Next" at bounding box center [594, 248] width 24 height 16
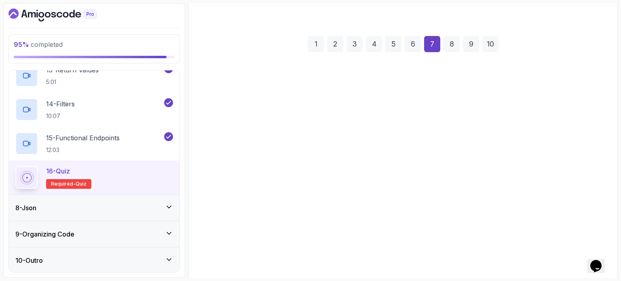
click at [376, 187] on button "PATCH" at bounding box center [403, 196] width 406 height 23
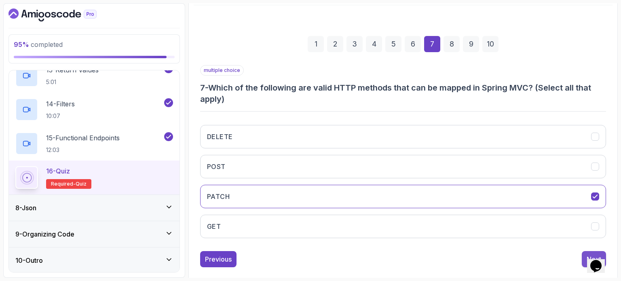
click at [583, 256] on button "Next" at bounding box center [594, 259] width 24 height 16
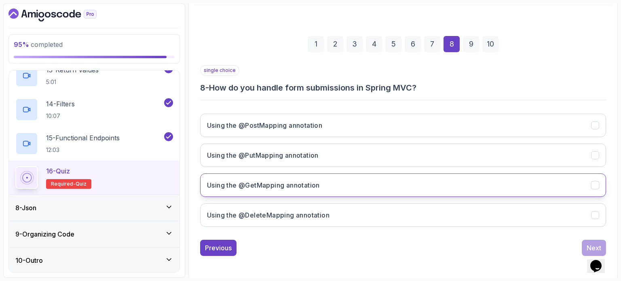
click at [426, 173] on button "Using the @GetMapping annotation" at bounding box center [403, 184] width 406 height 23
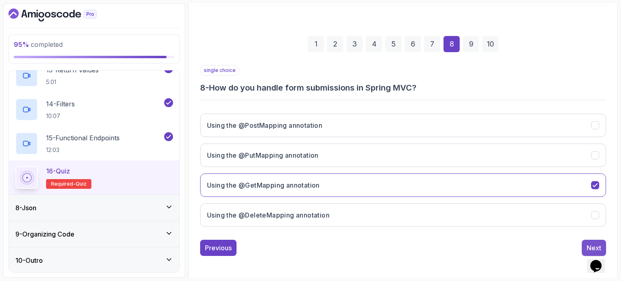
click at [592, 244] on div "Next" at bounding box center [594, 248] width 15 height 10
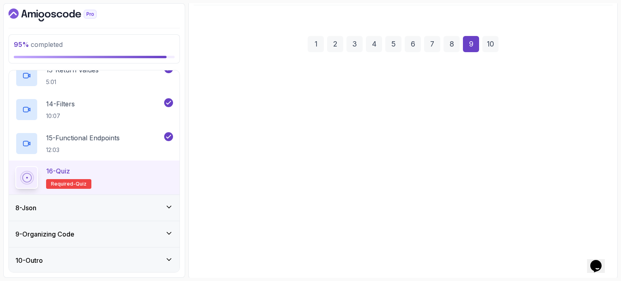
click at [363, 135] on button "It automatically handles all exceptions" at bounding box center [403, 124] width 406 height 23
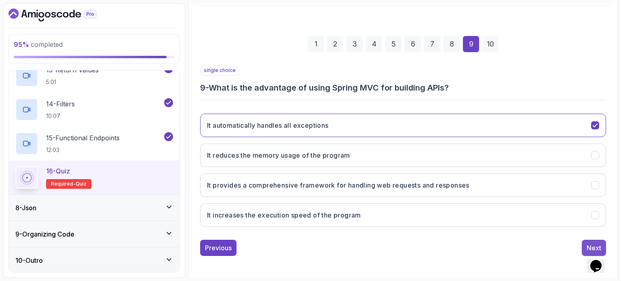
click at [585, 242] on button "Next" at bounding box center [594, 248] width 24 height 16
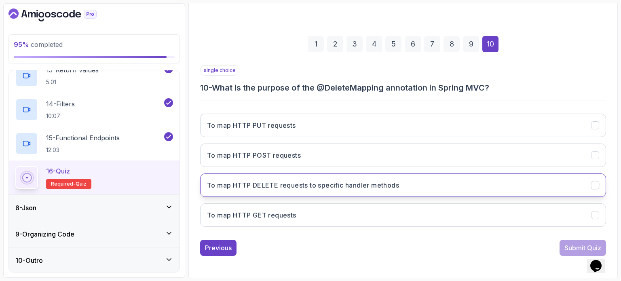
click at [409, 175] on button "To map HTTP DELETE requests to specific handler methods" at bounding box center [403, 184] width 406 height 23
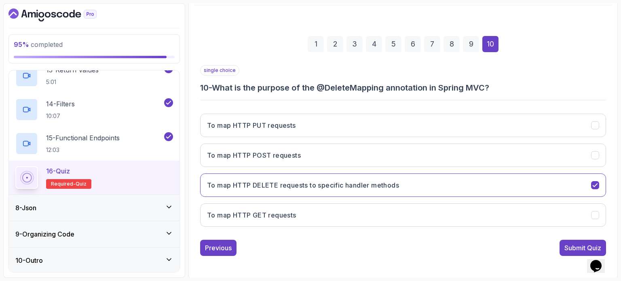
click at [564, 240] on button "Submit Quiz" at bounding box center [583, 248] width 46 height 16
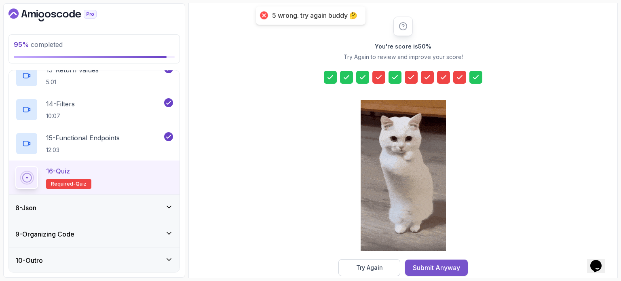
click at [454, 261] on button "Submit Anyway" at bounding box center [436, 268] width 63 height 16
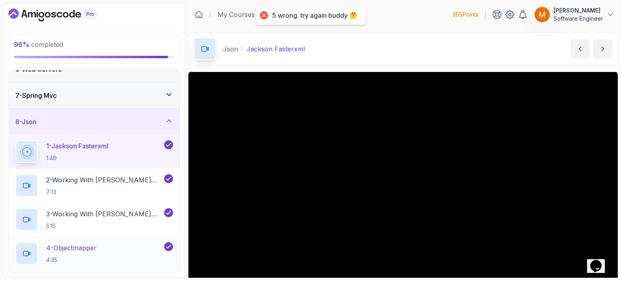
scroll to position [229, 0]
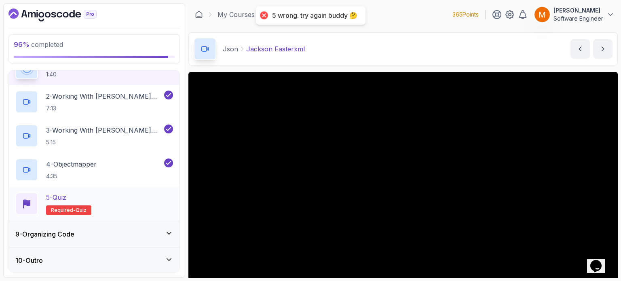
click at [74, 192] on div "5 - Quiz" at bounding box center [68, 197] width 45 height 10
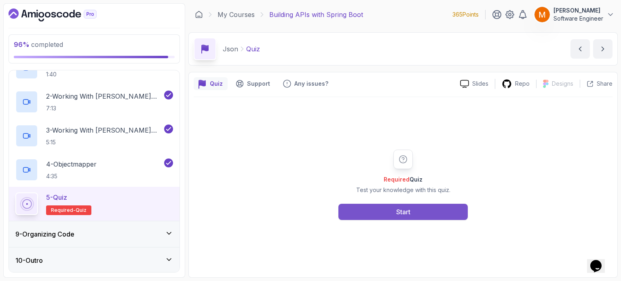
click at [401, 214] on div "Start" at bounding box center [403, 212] width 14 height 10
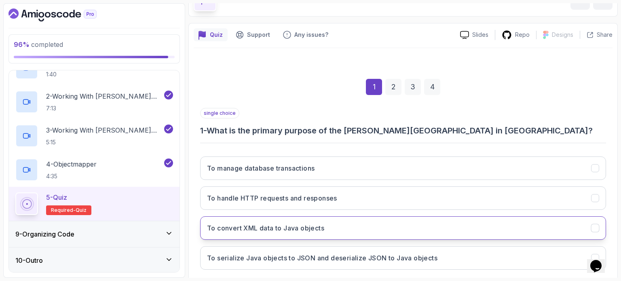
scroll to position [92, 0]
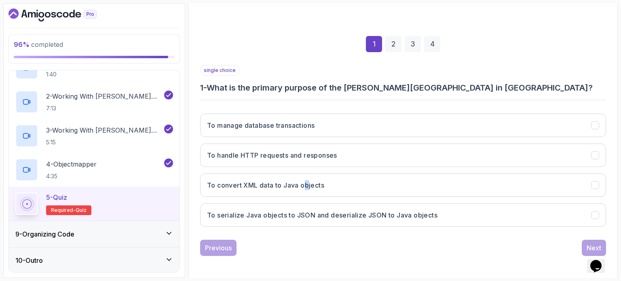
click at [308, 171] on div "To manage database transactions To handle HTTP requests and responses To conver…" at bounding box center [403, 170] width 406 height 126
click at [584, 229] on div "To manage database transactions To handle HTTP requests and responses To conver…" at bounding box center [403, 170] width 406 height 126
drag, startPoint x: 583, startPoint y: 222, endPoint x: 590, endPoint y: 235, distance: 14.8
click at [583, 222] on button "To serialize Java objects to JSON and deserialize JSON to Java objects" at bounding box center [403, 214] width 406 height 23
click at [589, 242] on button "Next" at bounding box center [594, 248] width 24 height 16
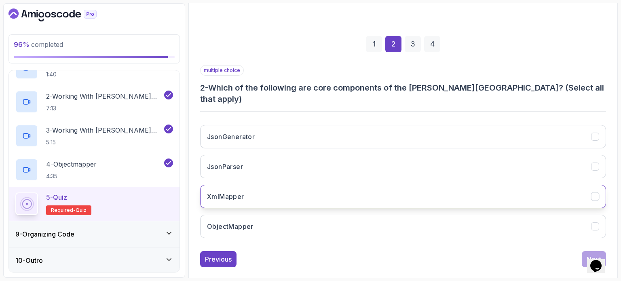
click at [551, 185] on button "XmlMapper" at bounding box center [403, 196] width 406 height 23
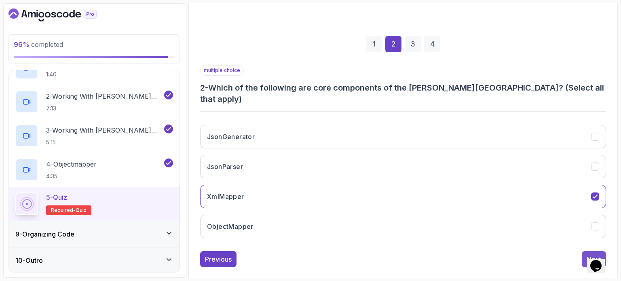
click at [588, 251] on button "Next" at bounding box center [594, 259] width 24 height 16
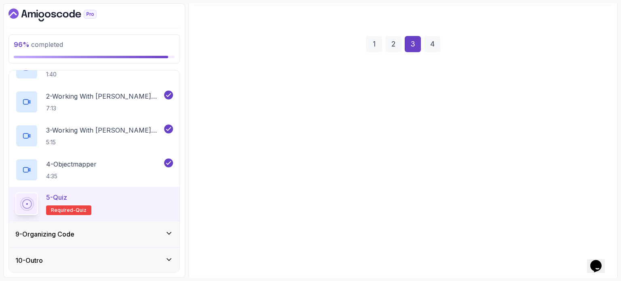
click at [562, 192] on button "To provide functionality for reading and writing JSON" at bounding box center [403, 184] width 406 height 23
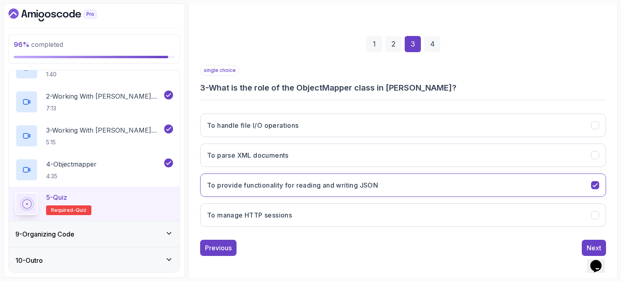
drag, startPoint x: 591, startPoint y: 243, endPoint x: 579, endPoint y: 233, distance: 15.2
click at [591, 243] on div "Next" at bounding box center [594, 248] width 15 height 10
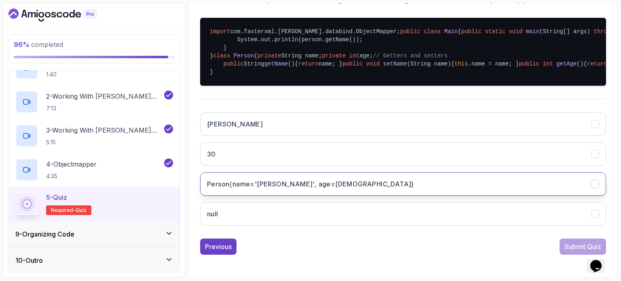
scroll to position [300, 0]
click at [511, 181] on button "Person{name='[PERSON_NAME]', age=[DEMOGRAPHIC_DATA]}" at bounding box center [403, 183] width 406 height 23
drag, startPoint x: 577, startPoint y: 243, endPoint x: 573, endPoint y: 243, distance: 4.1
click at [577, 242] on div "Submit Quiz" at bounding box center [582, 247] width 37 height 10
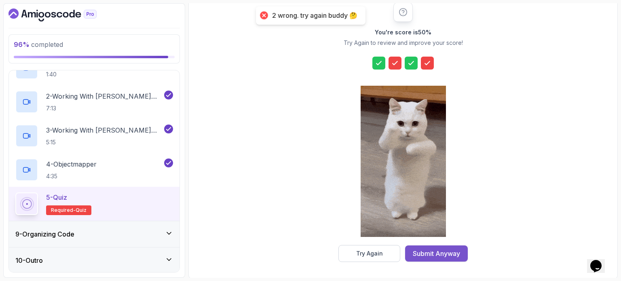
click at [413, 253] on div "Submit Anyway" at bounding box center [436, 254] width 47 height 10
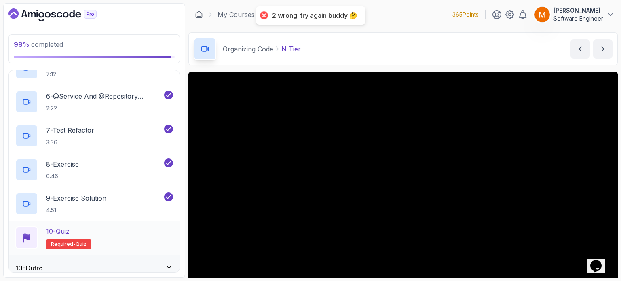
scroll to position [399, 0]
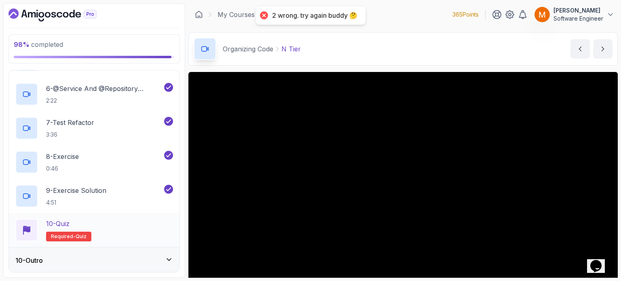
click at [97, 227] on div "10 - Quiz Required- quiz" at bounding box center [94, 230] width 158 height 23
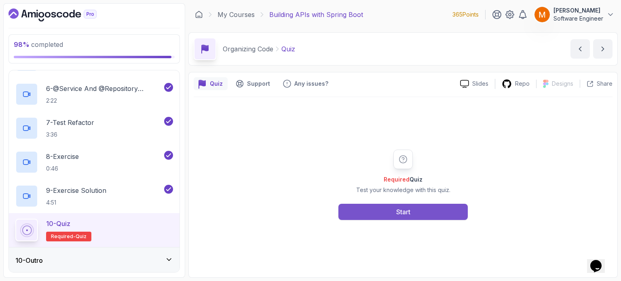
click at [409, 213] on div "Start" at bounding box center [403, 212] width 14 height 10
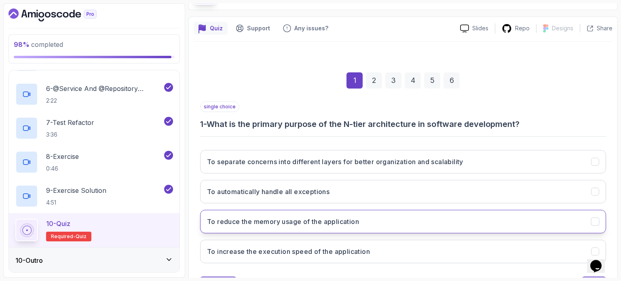
scroll to position [92, 0]
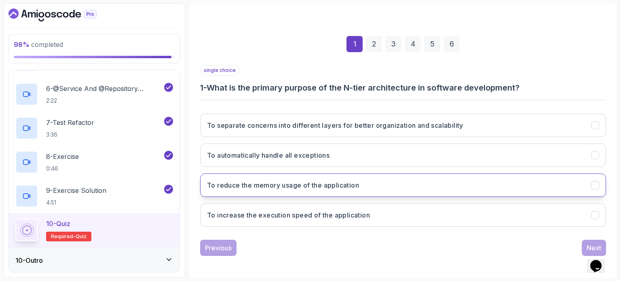
click at [401, 190] on button "To reduce the memory usage of the application" at bounding box center [403, 184] width 406 height 23
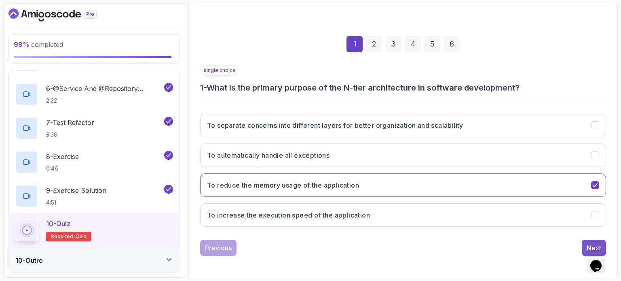
click at [589, 241] on button "Next" at bounding box center [594, 248] width 24 height 16
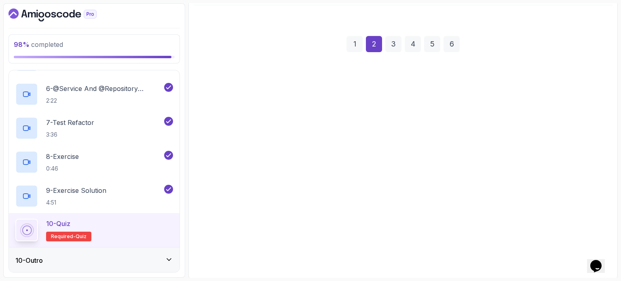
click at [479, 178] on button "Repository" at bounding box center [403, 184] width 406 height 23
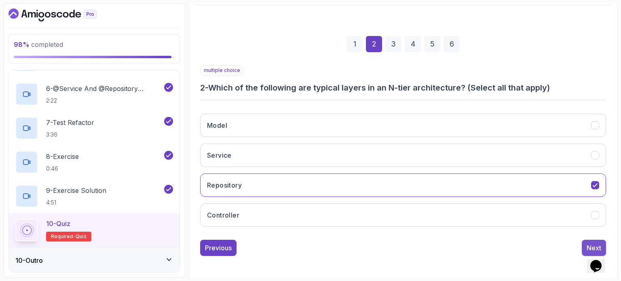
click at [590, 241] on button "Next" at bounding box center [594, 248] width 24 height 16
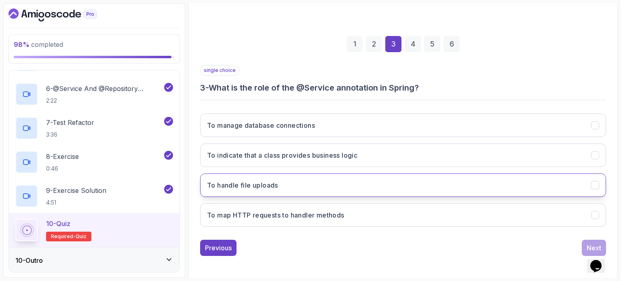
click at [518, 191] on button "To handle file uploads" at bounding box center [403, 184] width 406 height 23
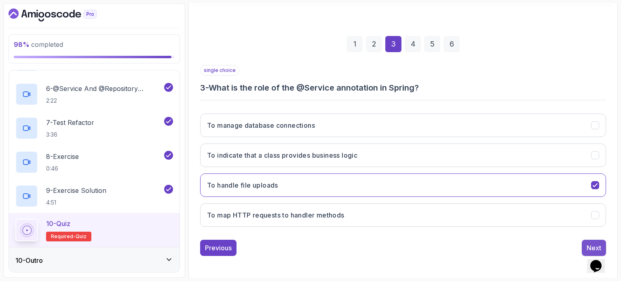
click at [585, 247] on button "Next" at bounding box center [594, 248] width 24 height 16
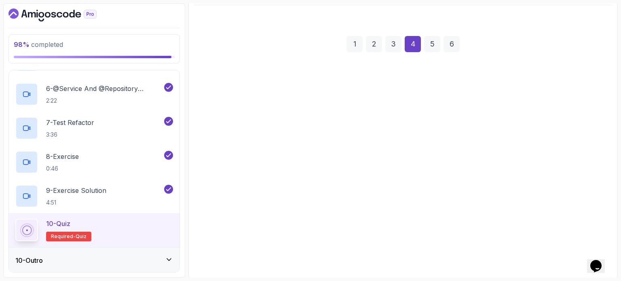
click at [495, 167] on div "To provide business logic To handle data access and persistence To handle HTTP …" at bounding box center [403, 170] width 406 height 126
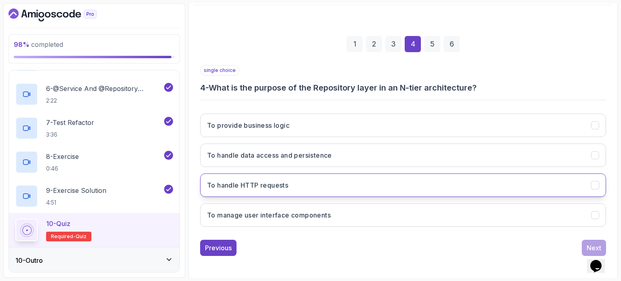
click at [531, 194] on button "To handle HTTP requests" at bounding box center [403, 184] width 406 height 23
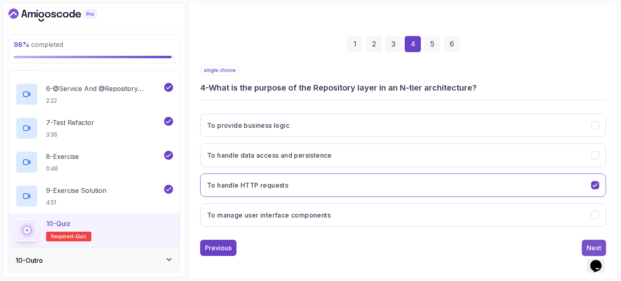
click at [594, 244] on div "Next" at bounding box center [594, 248] width 15 height 10
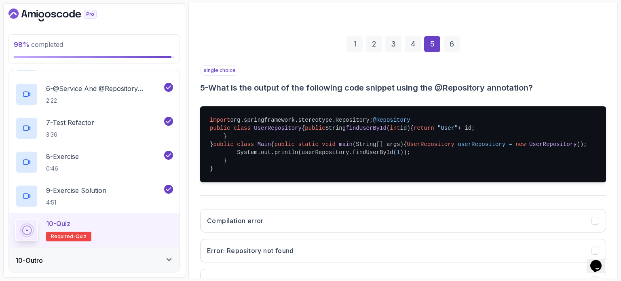
click at [484, 154] on pre "import org.springframework.stereotype.Repository; @Repository public class User…" at bounding box center [403, 144] width 406 height 76
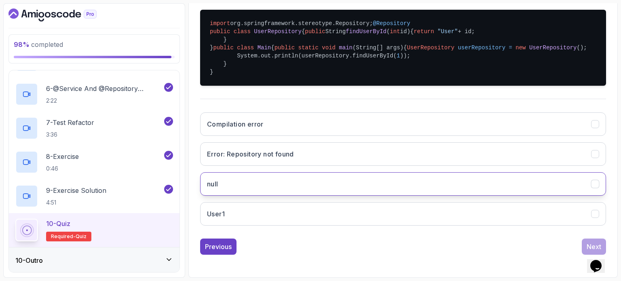
scroll to position [252, 0]
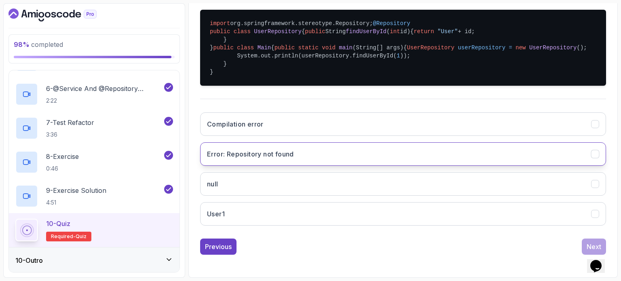
click at [407, 156] on button "Error: Repository not found" at bounding box center [403, 153] width 406 height 23
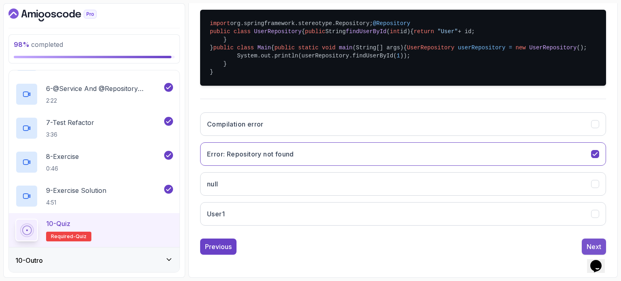
click at [587, 244] on div "Next" at bounding box center [594, 247] width 15 height 10
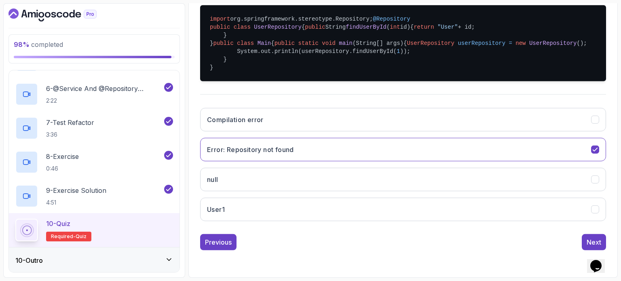
scroll to position [92, 0]
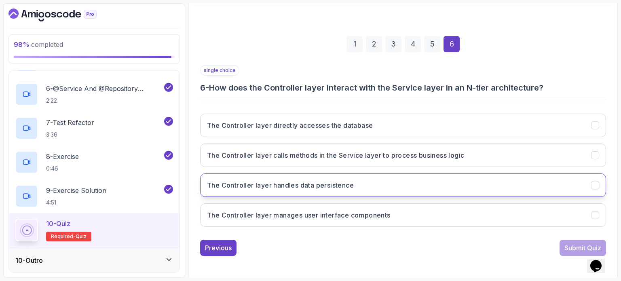
click at [456, 177] on button "The Controller layer handles data persistence" at bounding box center [403, 184] width 406 height 23
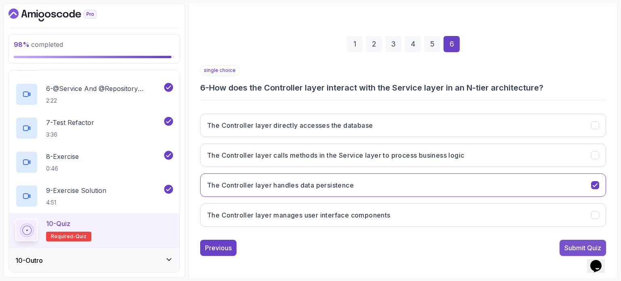
click at [568, 243] on div "Submit Quiz" at bounding box center [582, 248] width 37 height 10
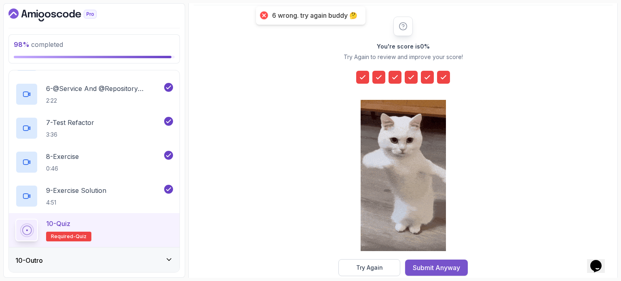
click at [433, 266] on div "Submit Anyway" at bounding box center [436, 268] width 47 height 10
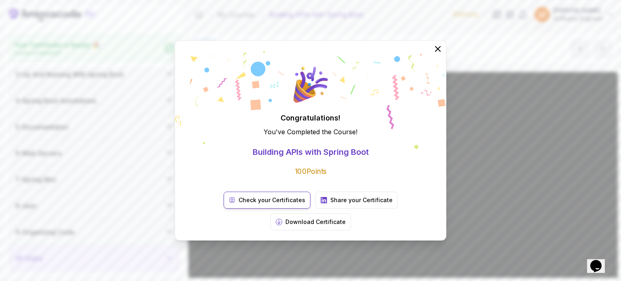
click at [243, 204] on p "Check your Certificates" at bounding box center [272, 200] width 67 height 8
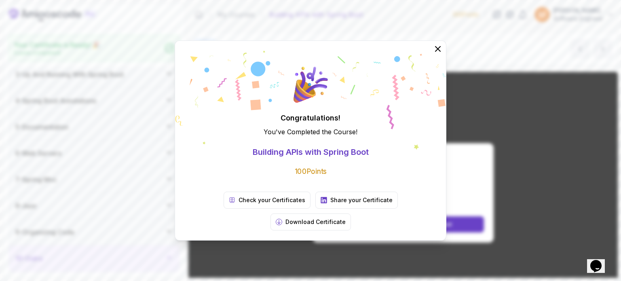
drag, startPoint x: 198, startPoint y: 46, endPoint x: 243, endPoint y: 49, distance: 45.4
click at [218, 46] on div "Congratulations! You've Completed the Course ! Building APIs with Spring Boot 1…" at bounding box center [310, 140] width 621 height 281
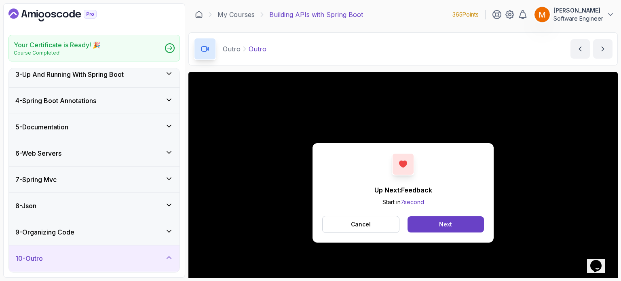
drag, startPoint x: 31, startPoint y: 14, endPoint x: 50, endPoint y: 15, distance: 19.4
click at [31, 14] on icon "Dashboard" at bounding box center [52, 14] width 88 height 13
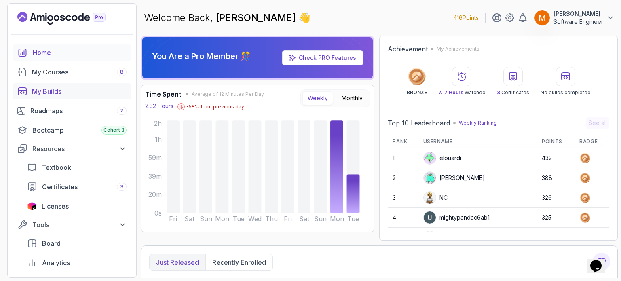
click at [37, 91] on div "My Builds" at bounding box center [79, 92] width 95 height 10
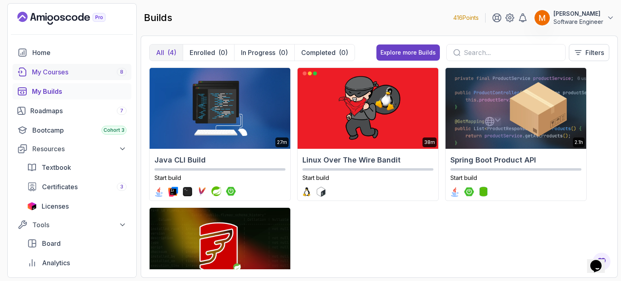
click at [47, 71] on div "My Courses 8" at bounding box center [79, 72] width 95 height 10
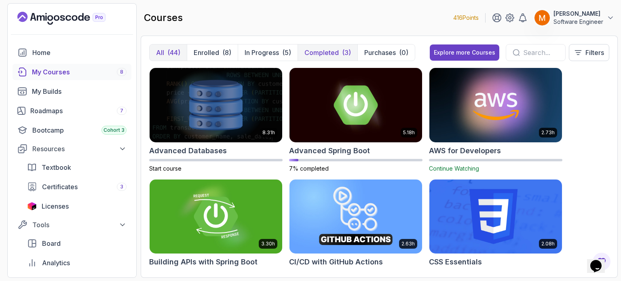
click at [316, 54] on p "Completed" at bounding box center [321, 53] width 34 height 10
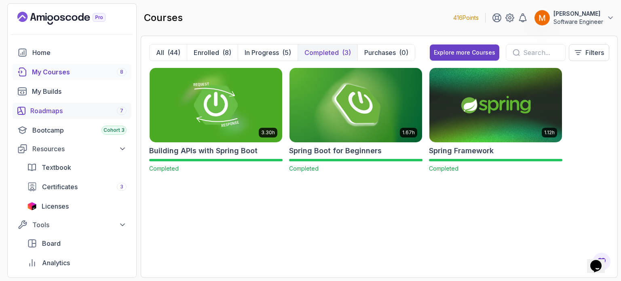
click at [69, 111] on div "Roadmaps 7" at bounding box center [78, 111] width 96 height 10
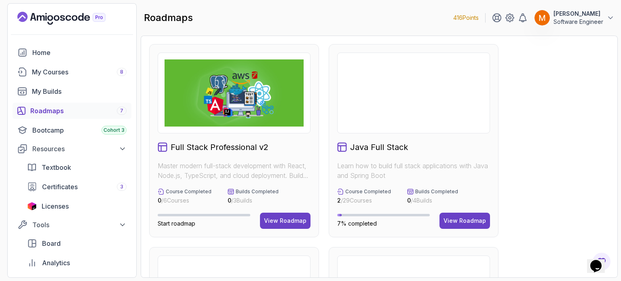
click at [611, 146] on div "Full Stack Professional v2 Master modern full-stack development with React, Nod…" at bounding box center [379, 157] width 477 height 242
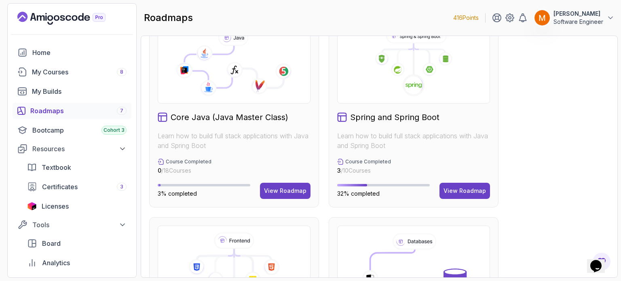
scroll to position [283, 0]
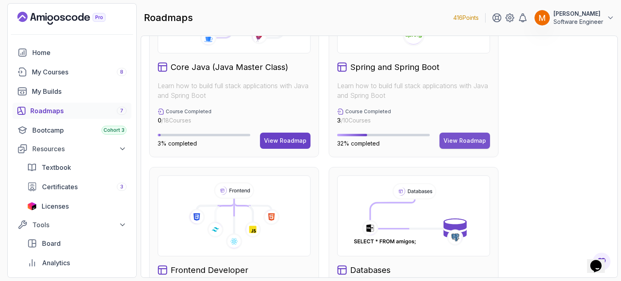
click at [468, 142] on div "View Roadmap" at bounding box center [465, 141] width 42 height 8
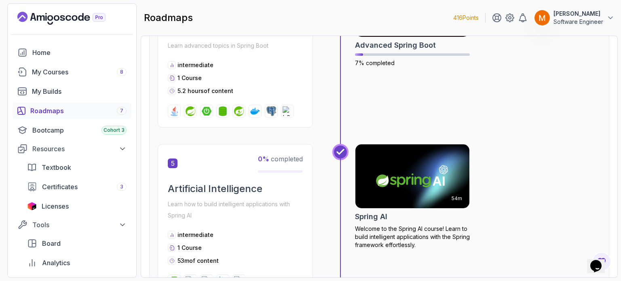
scroll to position [574, 0]
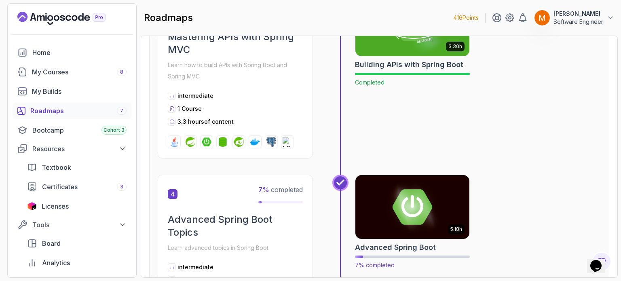
click at [415, 220] on img at bounding box center [413, 206] width 120 height 67
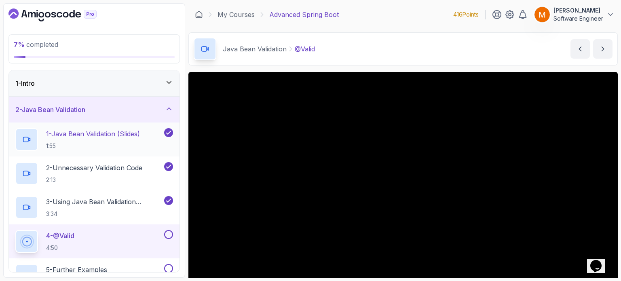
click at [167, 135] on icon at bounding box center [168, 133] width 7 height 8
click at [167, 167] on icon at bounding box center [169, 166] width 4 height 3
click at [169, 200] on icon at bounding box center [169, 200] width 4 height 3
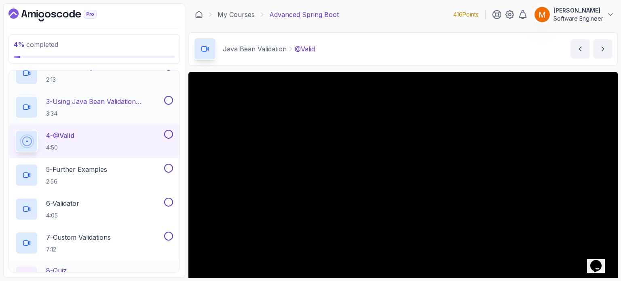
scroll to position [162, 0]
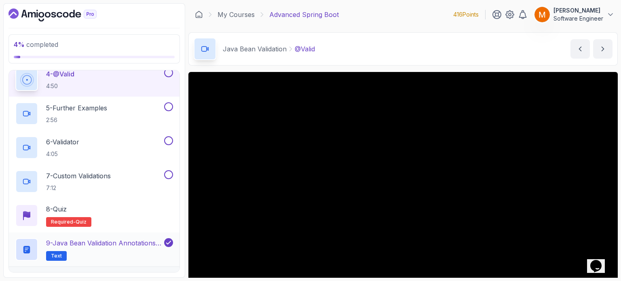
click at [165, 242] on icon at bounding box center [168, 243] width 7 height 8
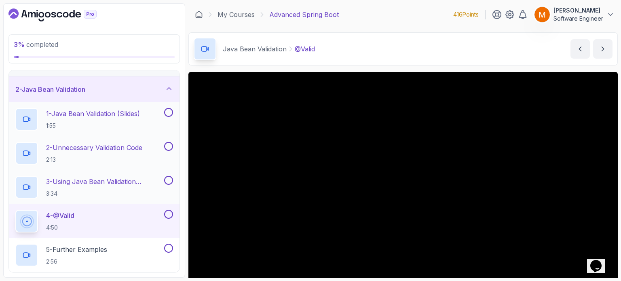
scroll to position [0, 0]
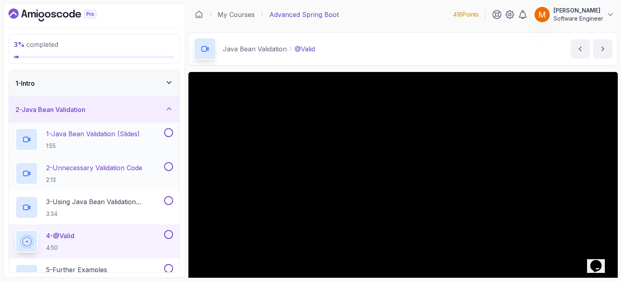
click at [132, 112] on div "2 - Java Bean Validation" at bounding box center [94, 110] width 158 height 10
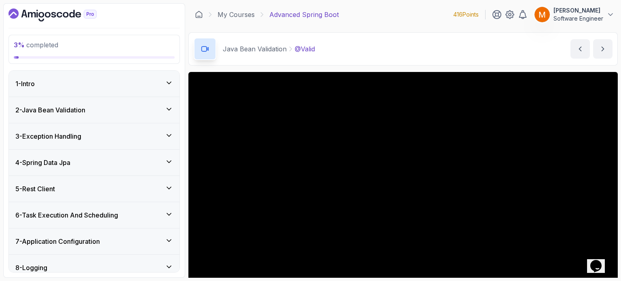
click at [123, 93] on div "1 - Intro" at bounding box center [94, 84] width 171 height 26
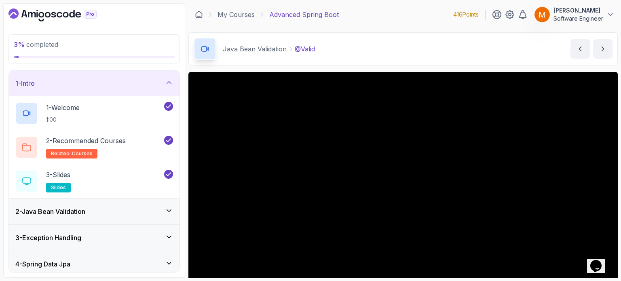
click at [144, 93] on div "1 - Intro" at bounding box center [94, 83] width 171 height 26
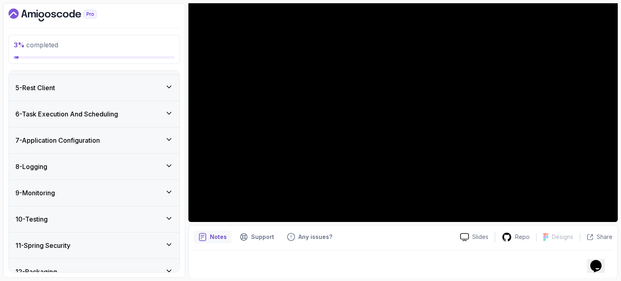
scroll to position [138, 0]
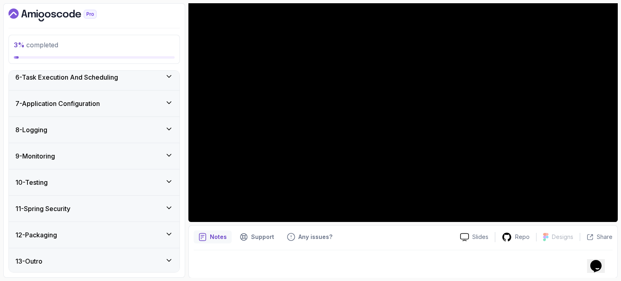
click at [73, 255] on div "13 - Outro" at bounding box center [94, 261] width 171 height 26
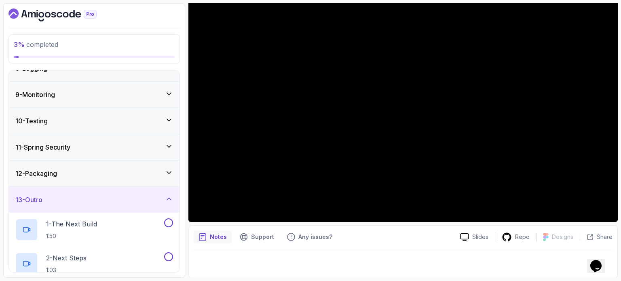
scroll to position [274, 0]
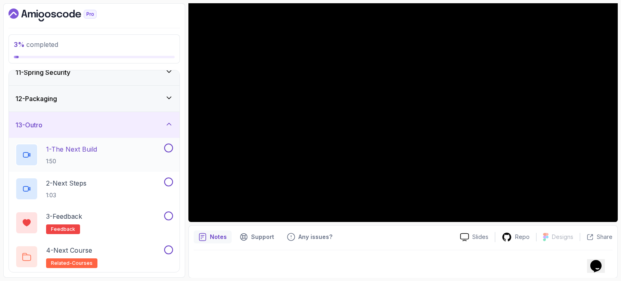
click at [167, 146] on button at bounding box center [168, 148] width 9 height 9
click at [168, 147] on icon at bounding box center [169, 148] width 4 height 3
click at [156, 129] on div "13 - Outro" at bounding box center [94, 125] width 171 height 26
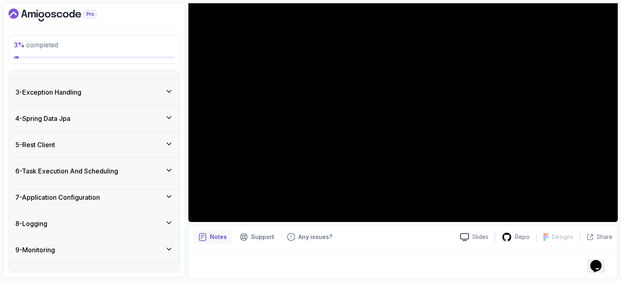
scroll to position [0, 0]
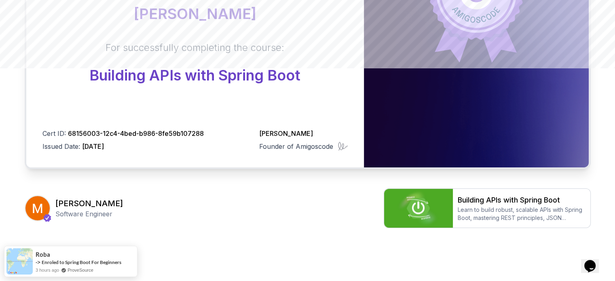
scroll to position [230, 0]
